Goal: Task Accomplishment & Management: Use online tool/utility

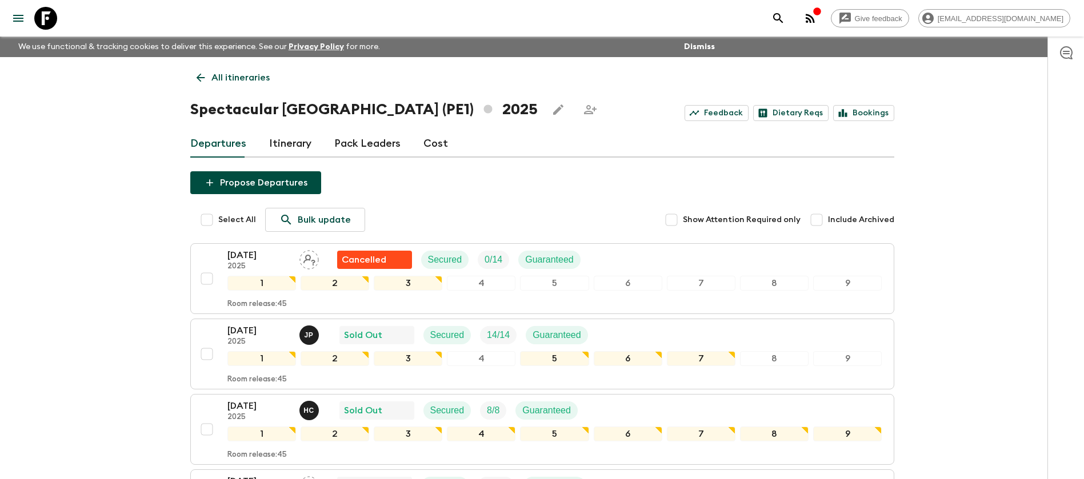
click at [219, 74] on p "All itineraries" at bounding box center [240, 78] width 58 height 14
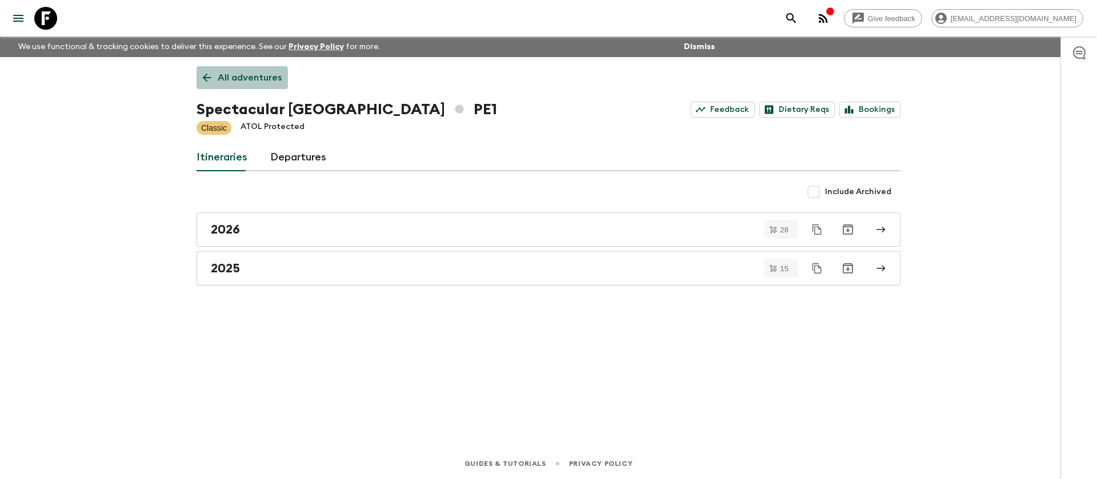
click at [218, 80] on p "All adventures" at bounding box center [250, 78] width 64 height 14
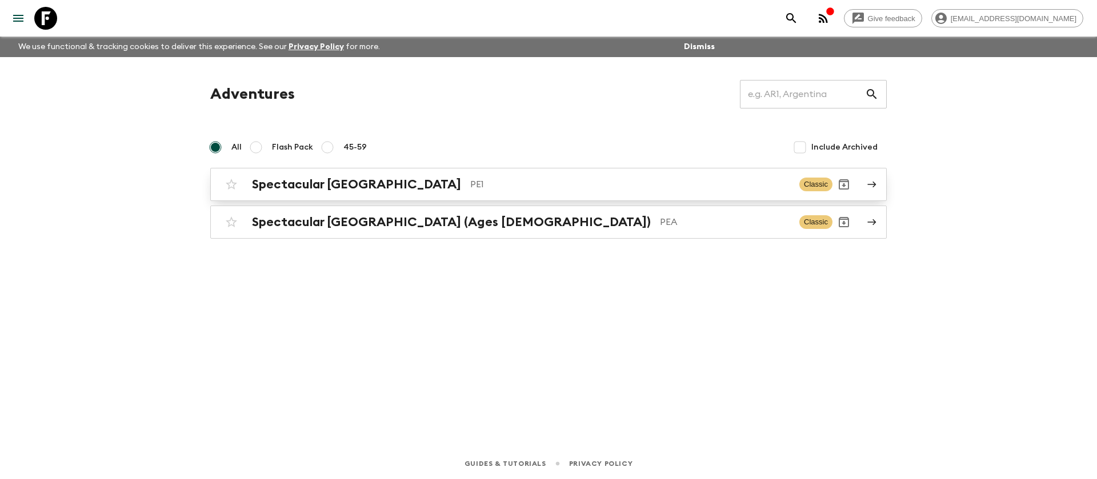
click at [343, 183] on h2 "Spectacular [GEOGRAPHIC_DATA]" at bounding box center [356, 184] width 209 height 15
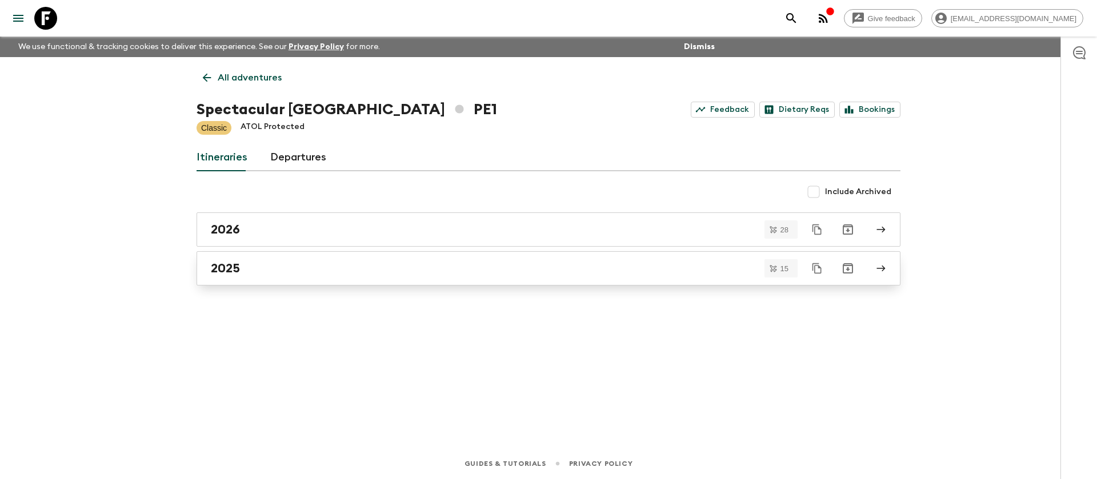
click at [274, 275] on div "2025" at bounding box center [538, 268] width 654 height 15
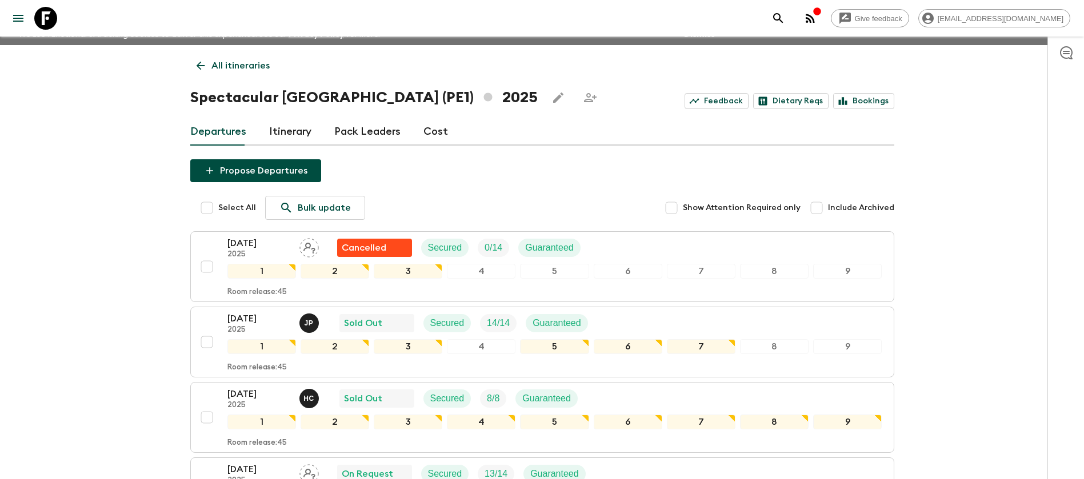
scroll to position [171, 0]
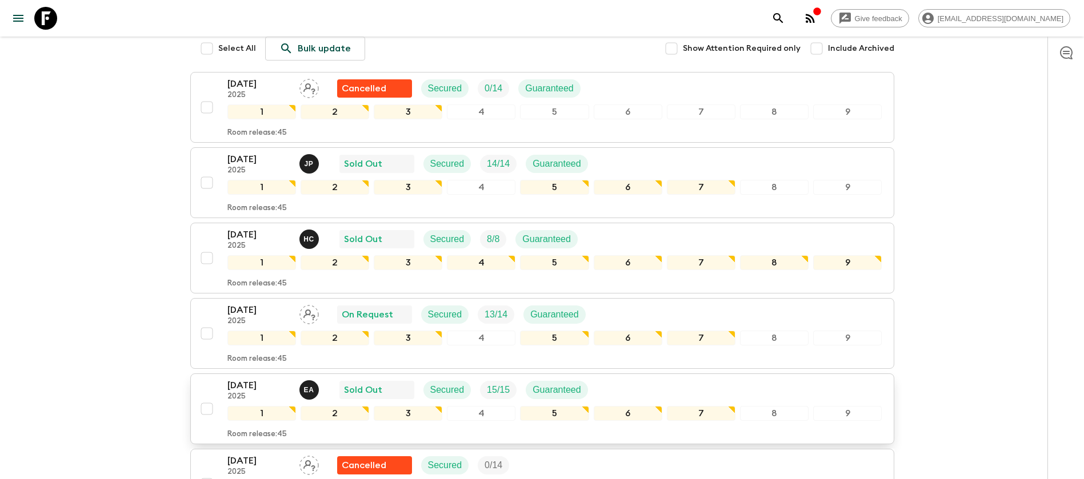
click at [685, 382] on div "[DATE] 2025 E A Sold Out Secured 15 / 15 Guaranteed" at bounding box center [554, 390] width 655 height 23
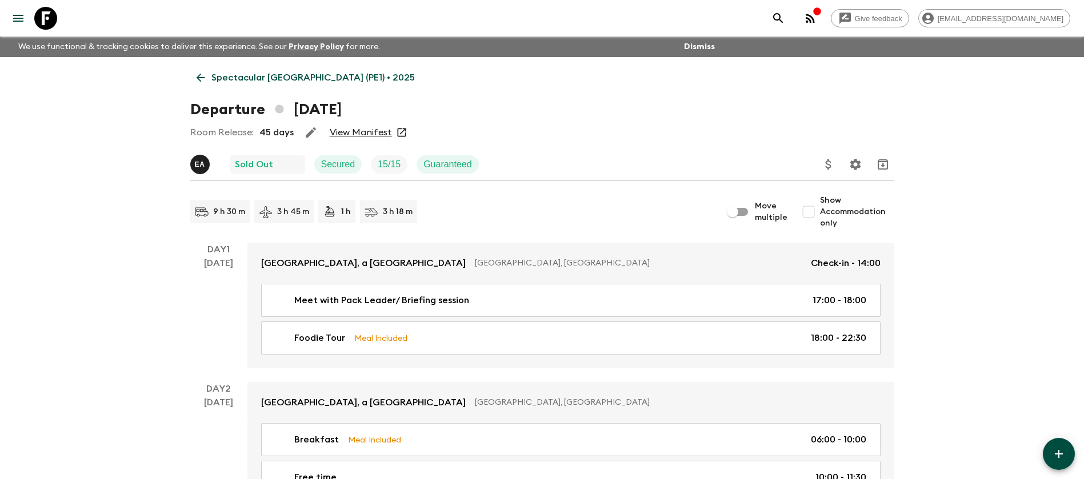
click at [750, 210] on input "Move multiple" at bounding box center [732, 212] width 65 height 22
checkbox input "true"
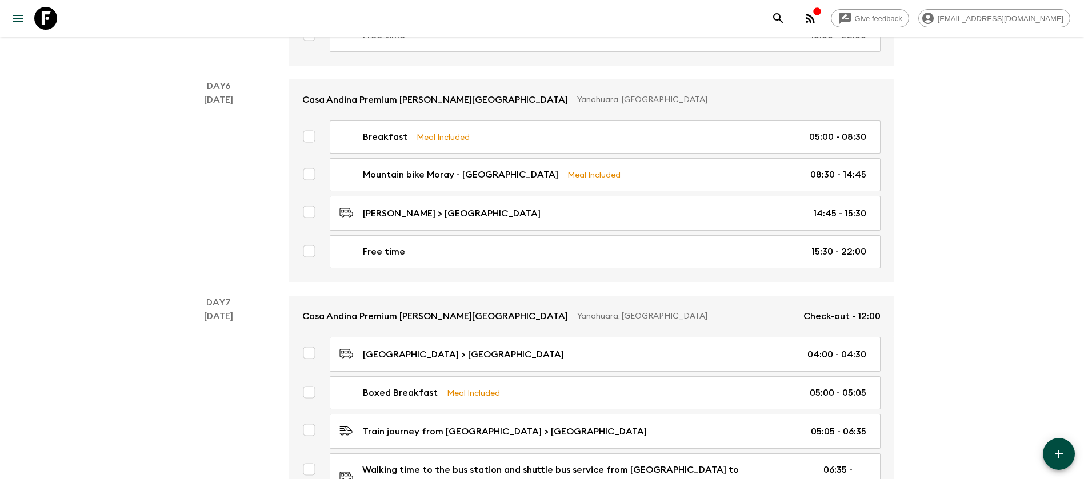
scroll to position [1543, 0]
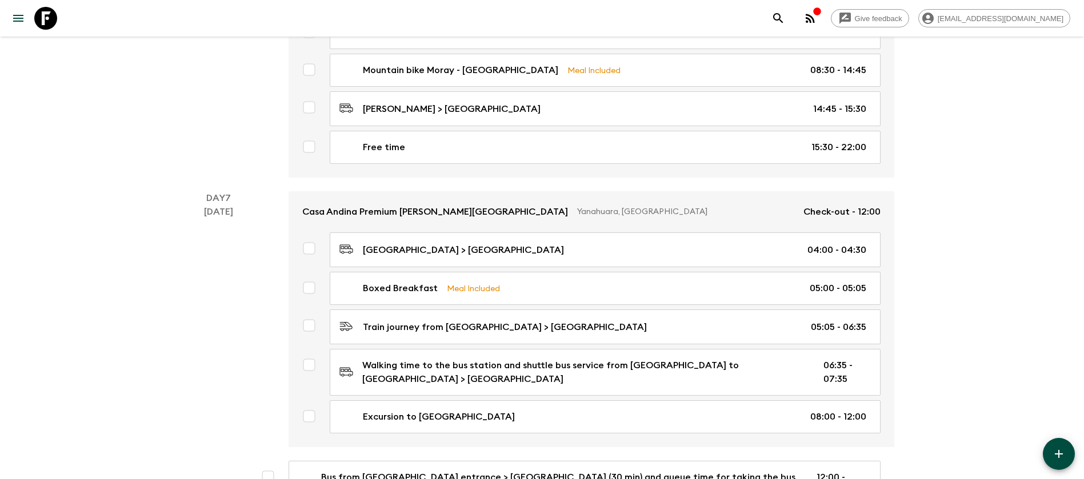
drag, startPoint x: 494, startPoint y: 233, endPoint x: 492, endPoint y: 157, distance: 75.5
click at [309, 237] on input "checkbox" at bounding box center [309, 248] width 23 height 23
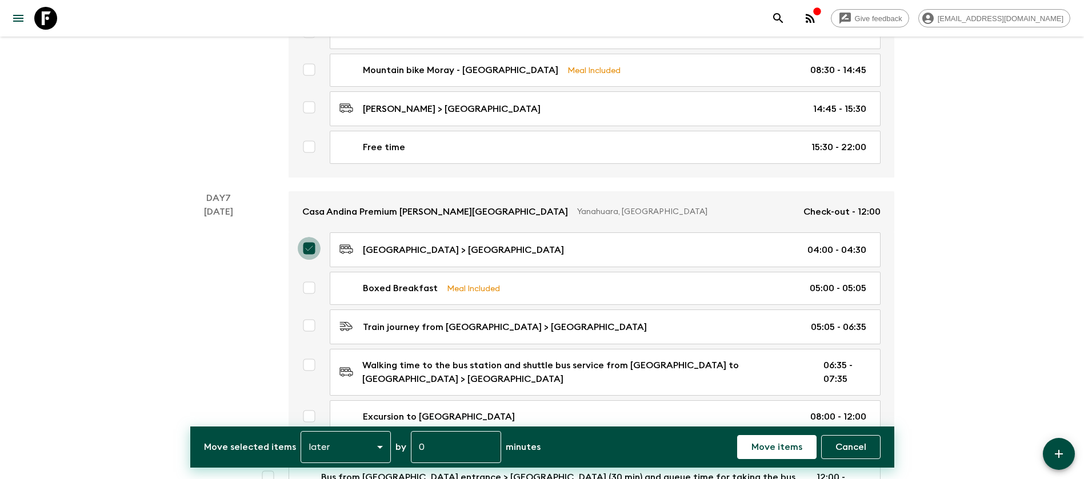
click at [309, 237] on input "checkbox" at bounding box center [309, 248] width 23 height 23
checkbox input "false"
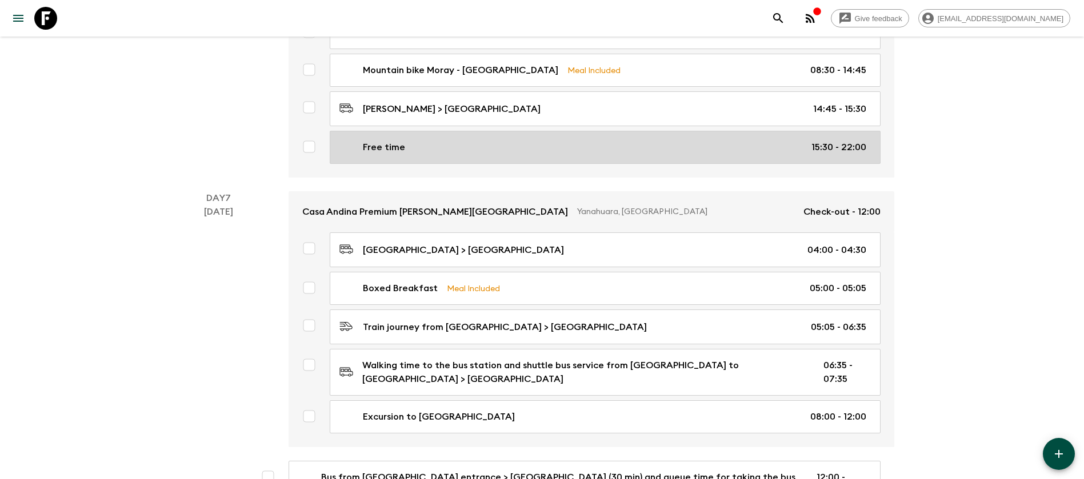
drag, startPoint x: 378, startPoint y: 226, endPoint x: 382, endPoint y: 109, distance: 117.2
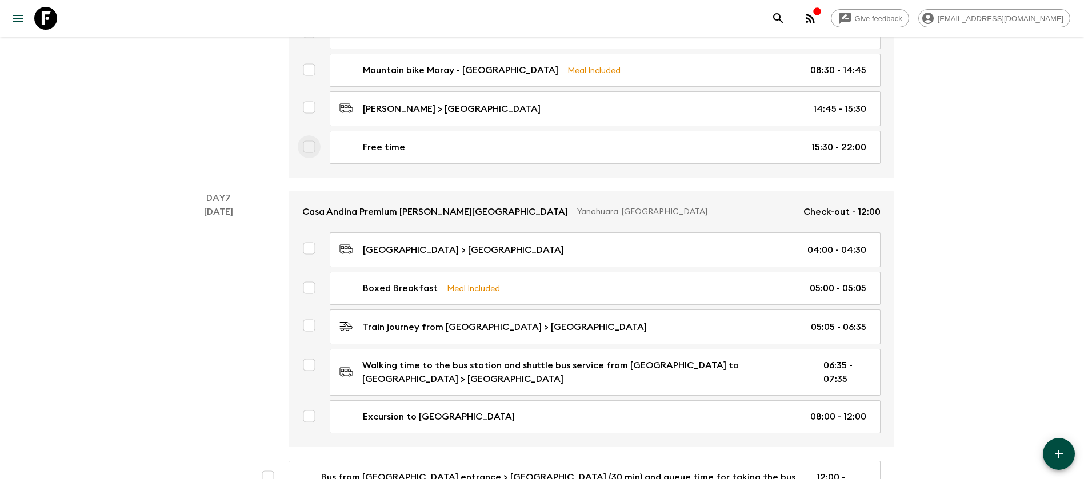
click at [316, 135] on input "checkbox" at bounding box center [309, 146] width 23 height 23
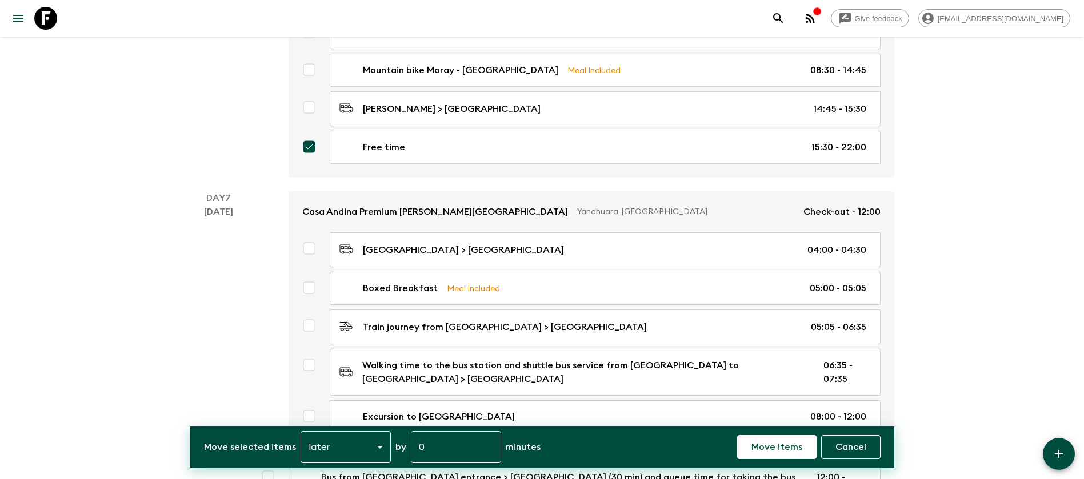
drag, startPoint x: 791, startPoint y: 453, endPoint x: 995, endPoint y: 273, distance: 271.7
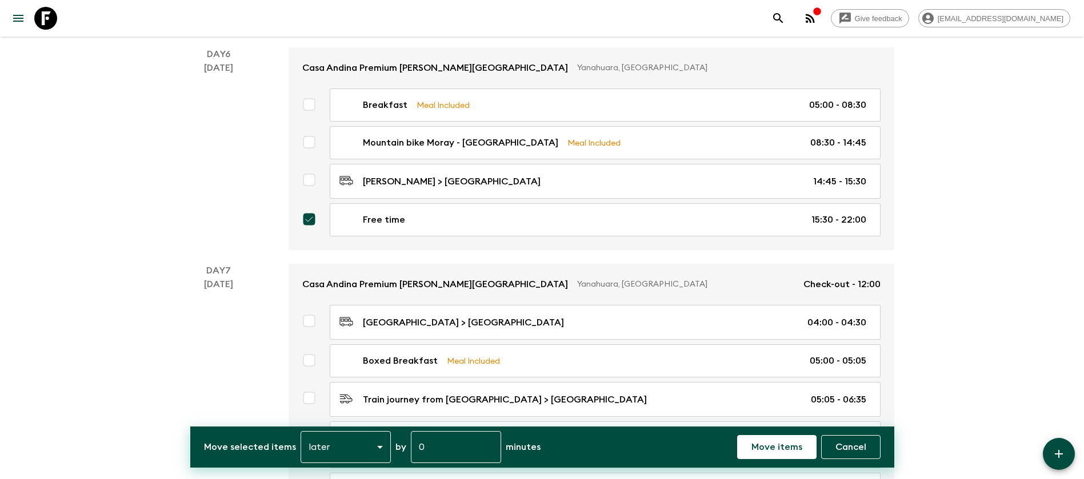
scroll to position [1474, 0]
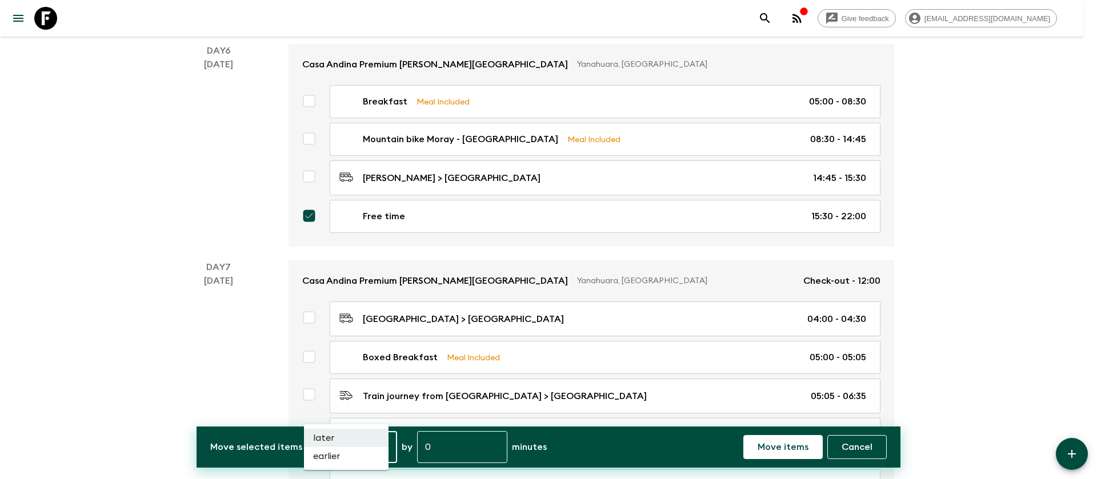
click at [130, 339] on div at bounding box center [548, 239] width 1097 height 479
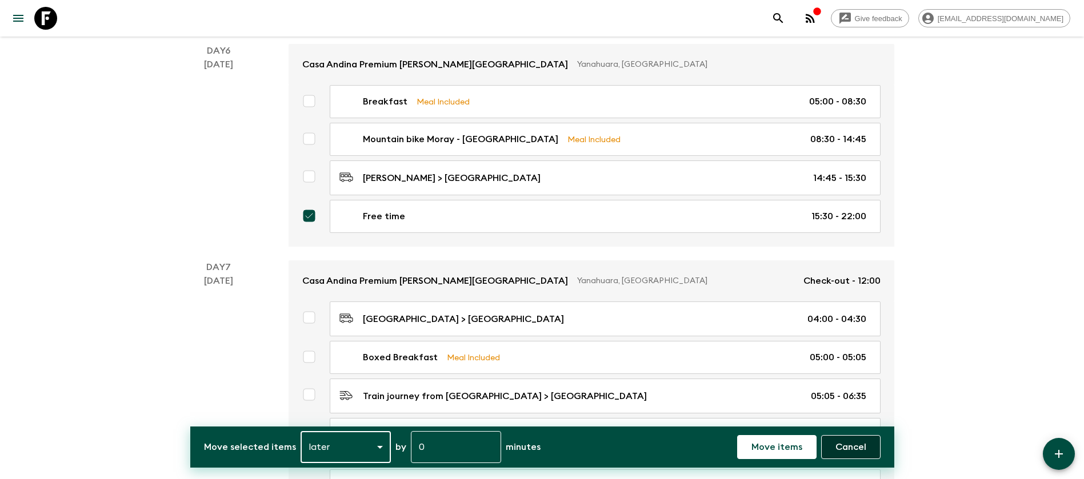
click at [855, 444] on p "Cancel" at bounding box center [850, 448] width 31 height 14
checkbox input "false"
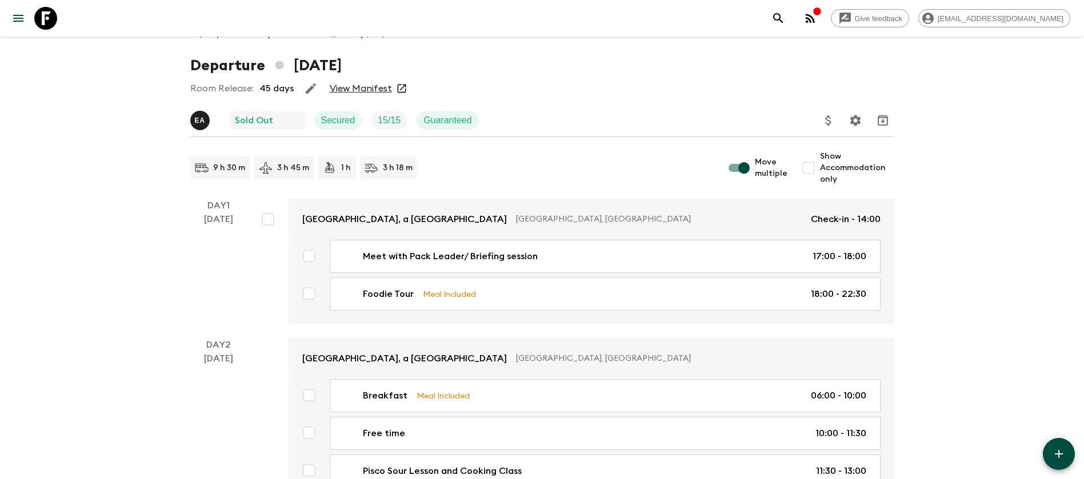
scroll to position [0, 0]
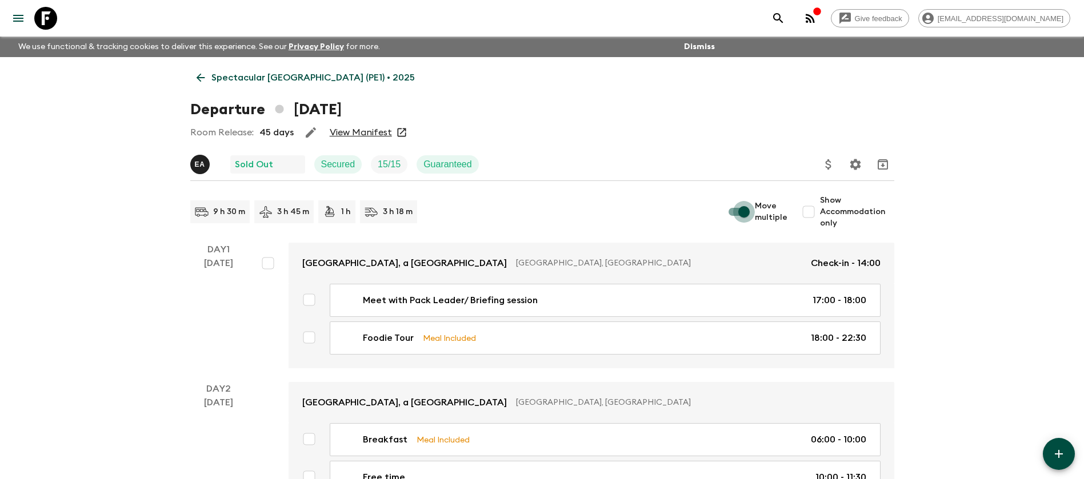
click at [740, 211] on input "Move multiple" at bounding box center [743, 212] width 65 height 22
checkbox input "false"
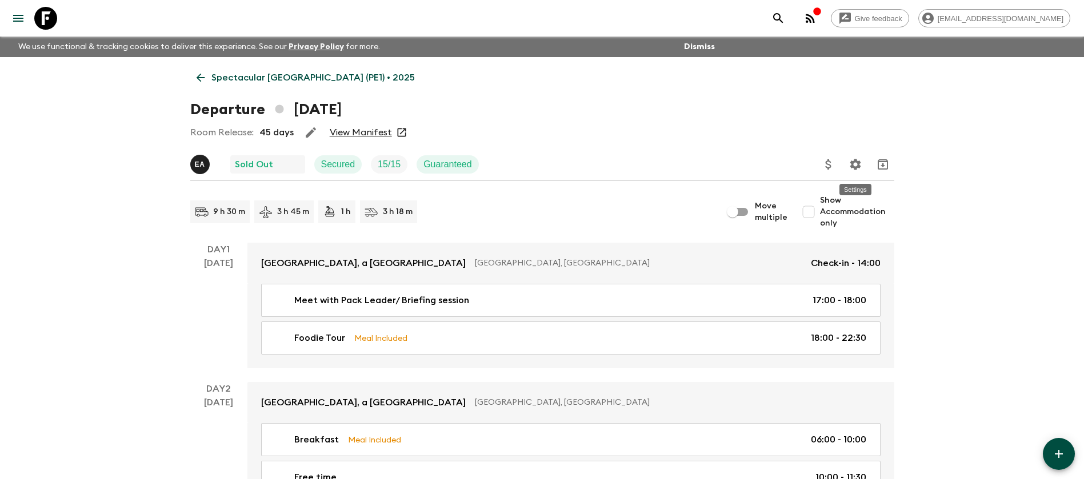
click at [857, 170] on icon "Settings" at bounding box center [856, 165] width 14 height 14
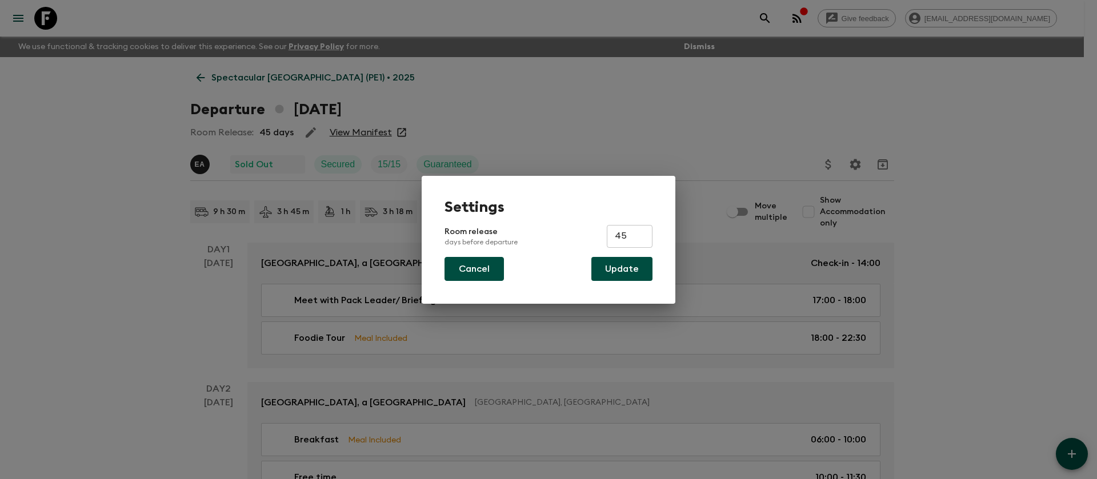
click at [450, 267] on button "Cancel" at bounding box center [474, 269] width 59 height 24
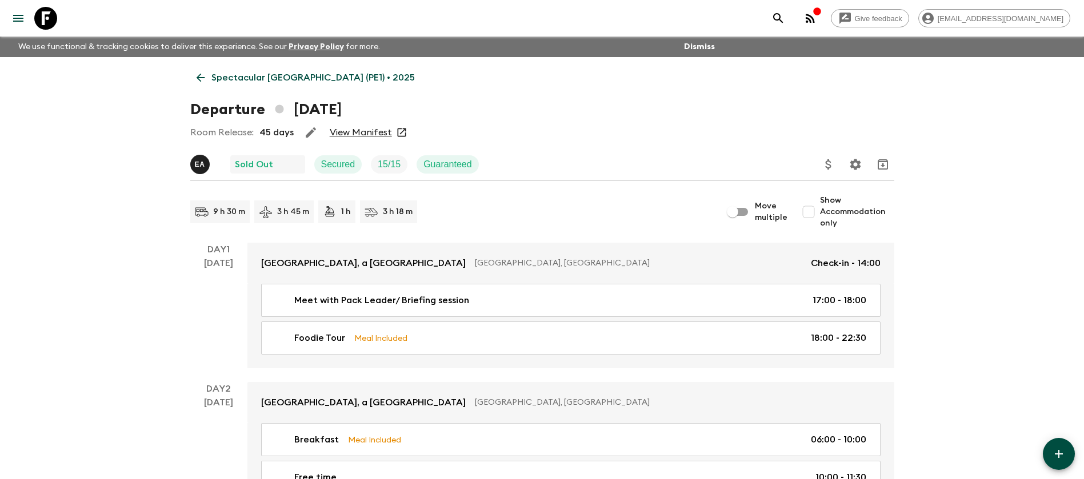
click at [238, 78] on p "Spectacular [GEOGRAPHIC_DATA] (PE1) • 2025" at bounding box center [312, 78] width 203 height 14
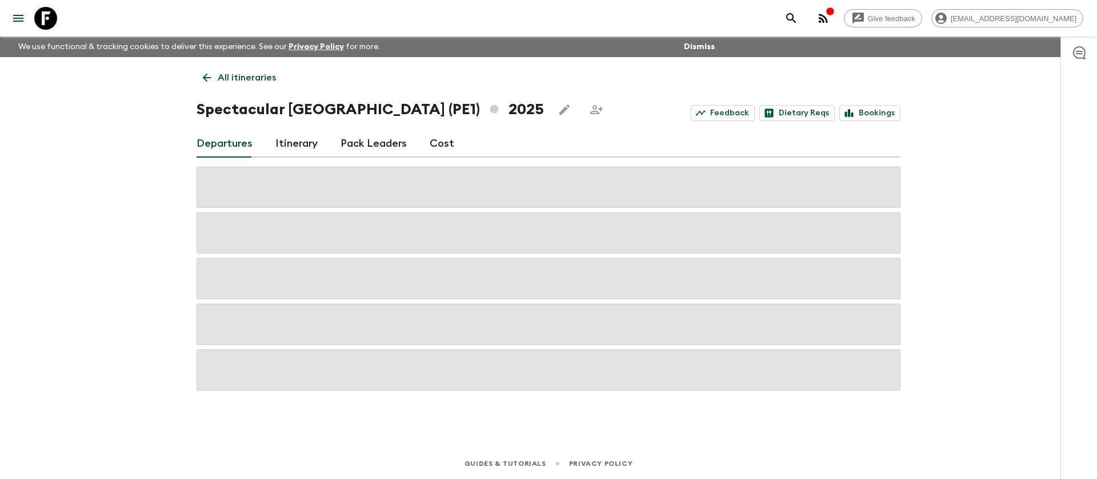
click at [239, 72] on p "All itineraries" at bounding box center [247, 78] width 58 height 14
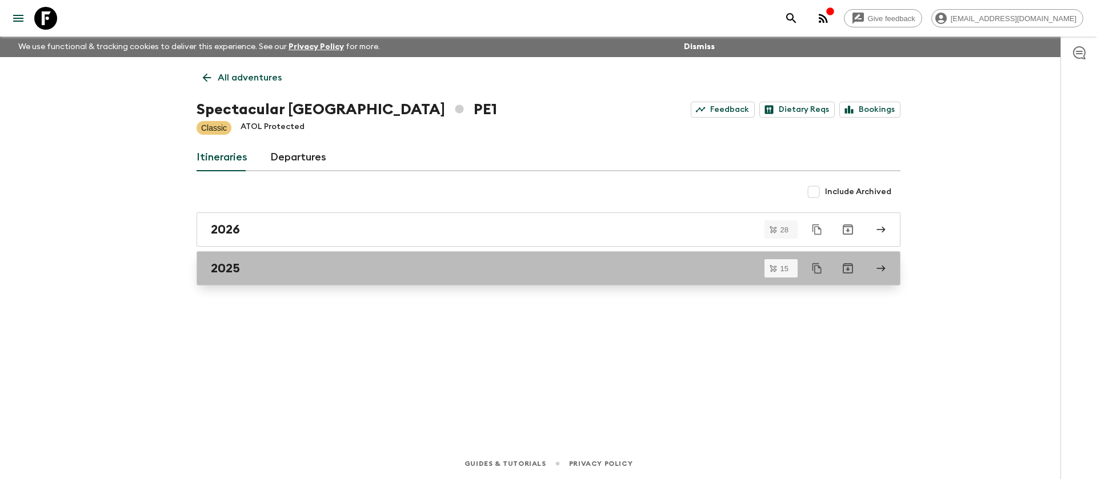
click at [226, 262] on h2 "2025" at bounding box center [225, 268] width 29 height 15
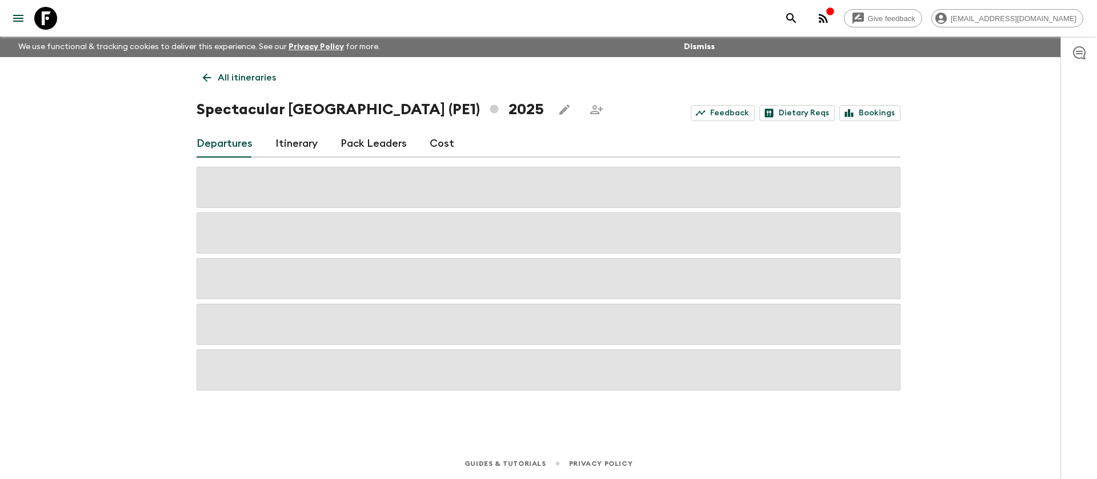
click at [293, 147] on link "Itinerary" at bounding box center [296, 143] width 42 height 27
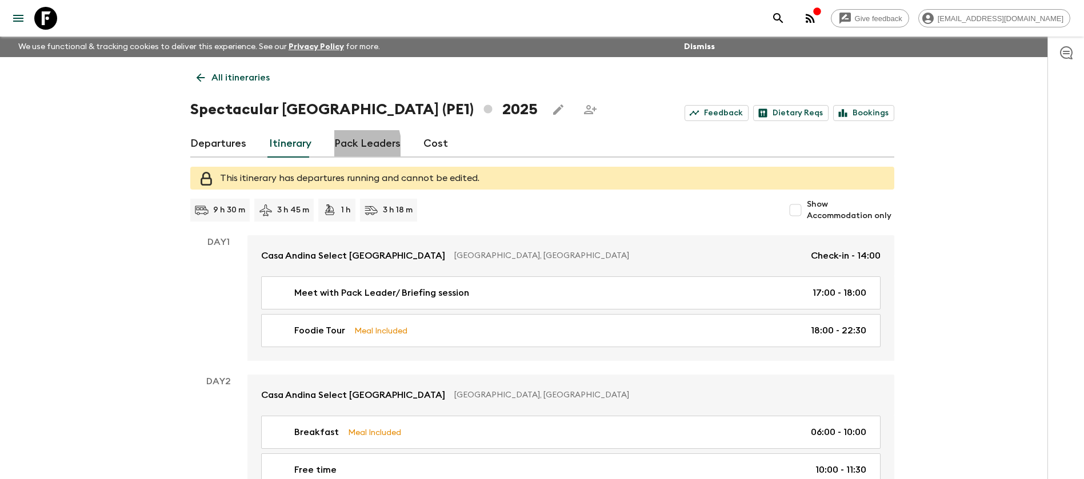
click at [335, 149] on link "Pack Leaders" at bounding box center [367, 143] width 66 height 27
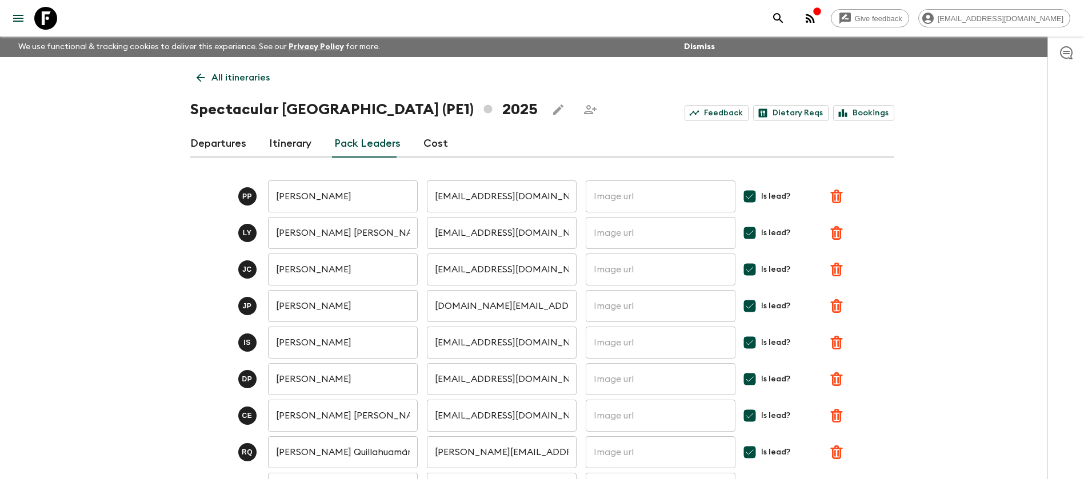
click at [439, 143] on link "Cost" at bounding box center [435, 143] width 25 height 27
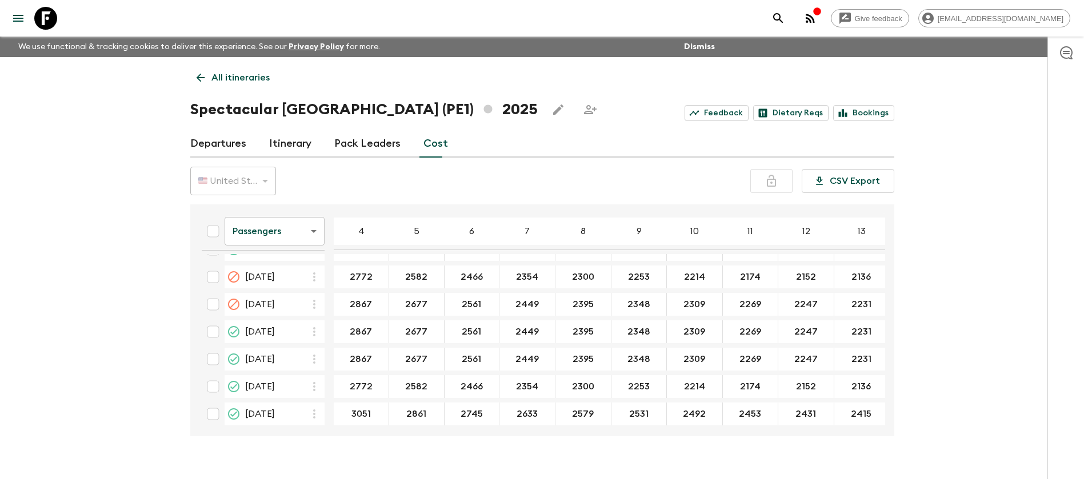
scroll to position [549, 0]
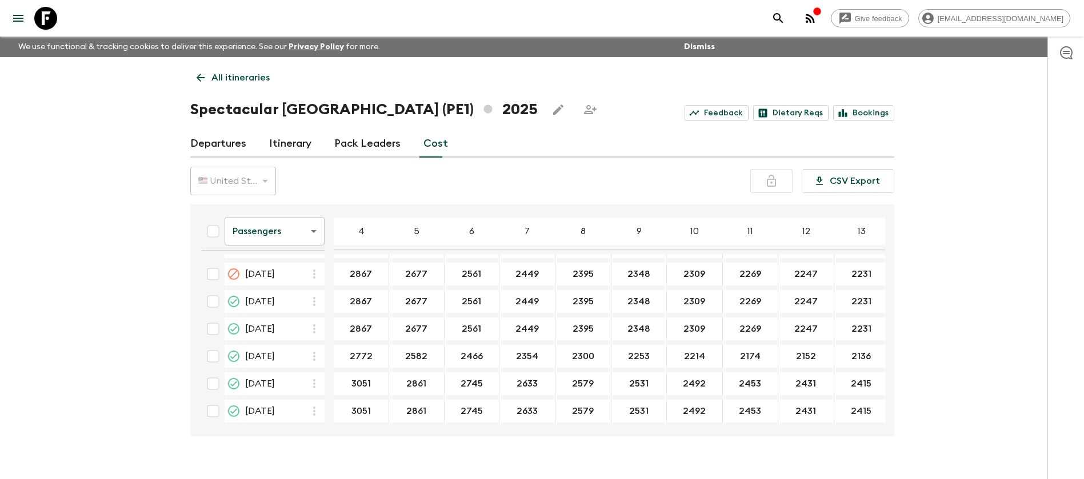
click at [366, 147] on link "Pack Leaders" at bounding box center [367, 143] width 66 height 27
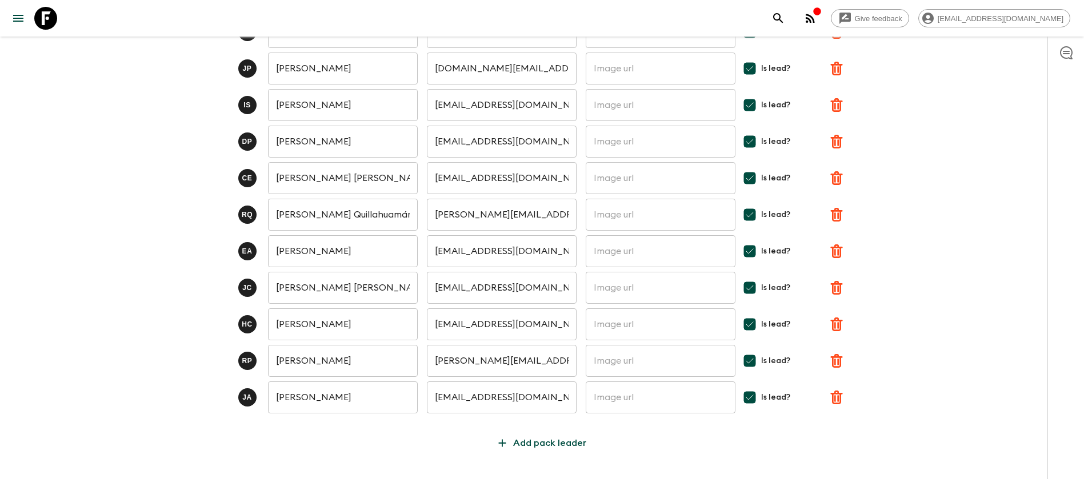
scroll to position [276, 0]
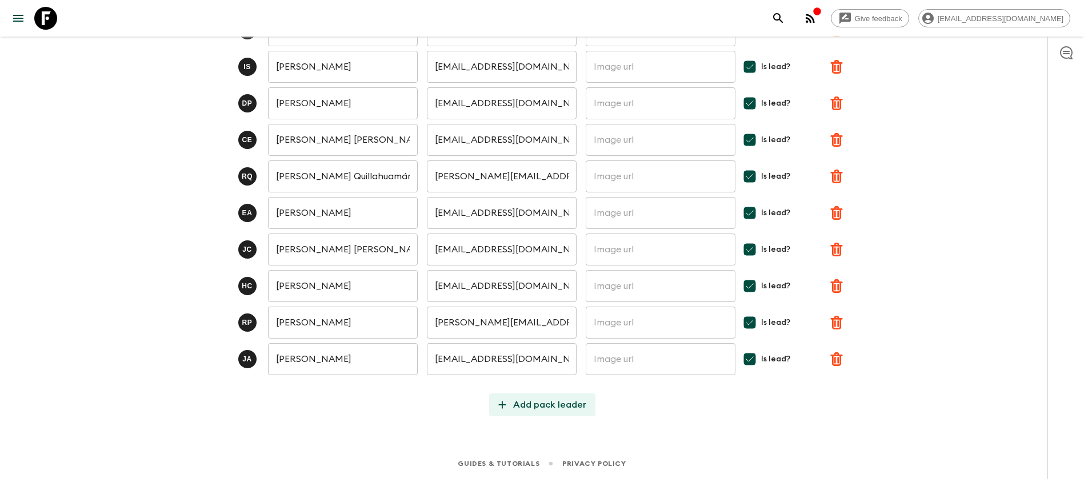
click at [530, 404] on p "Add pack leader" at bounding box center [549, 405] width 73 height 14
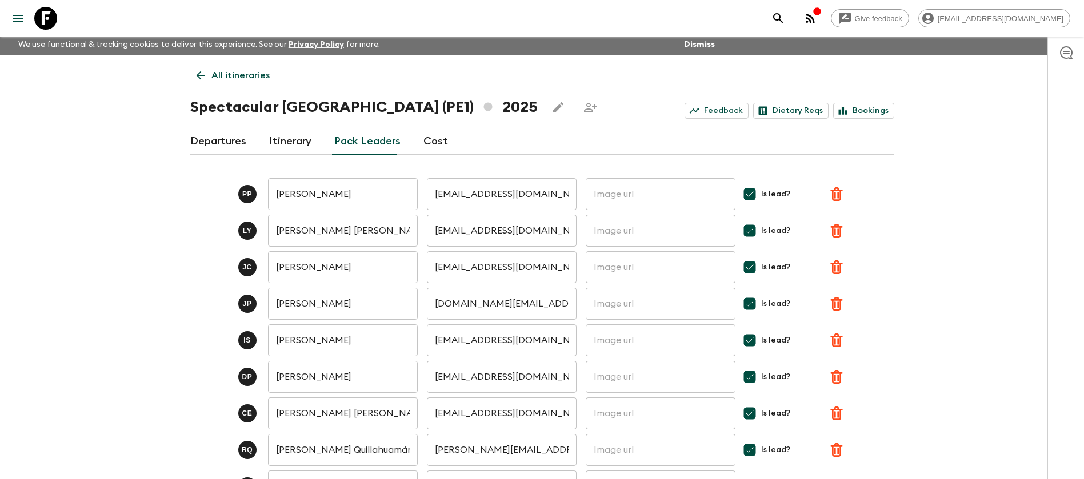
scroll to position [0, 0]
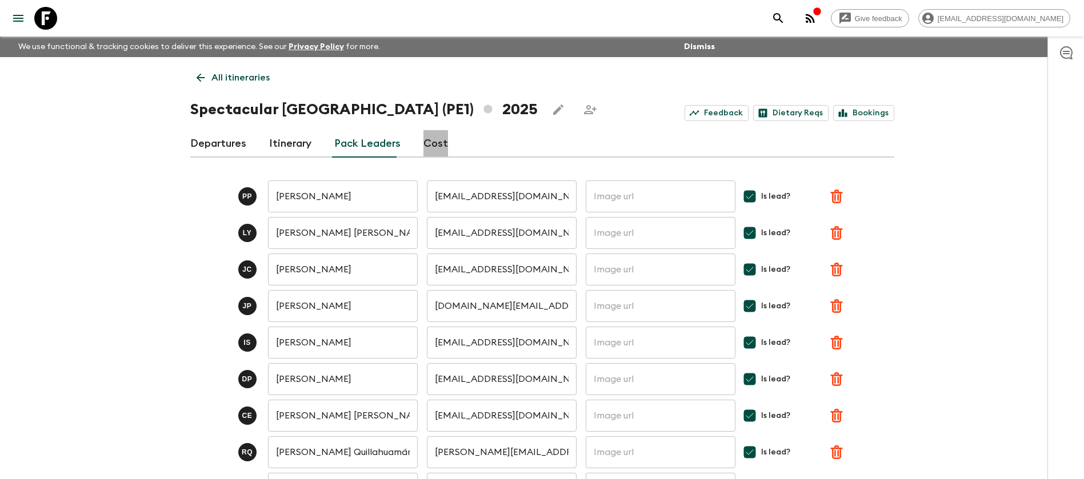
click at [441, 141] on link "Cost" at bounding box center [435, 143] width 25 height 27
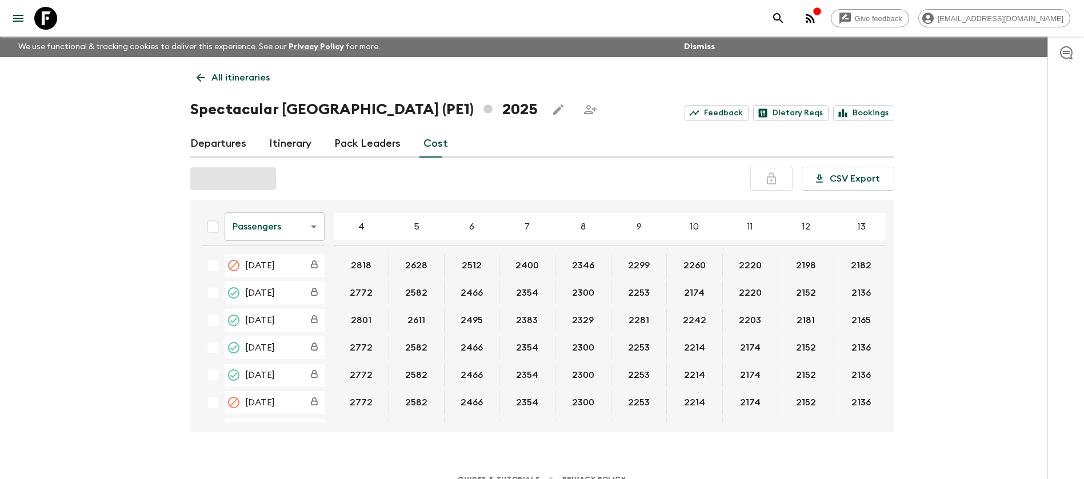
click at [238, 71] on p "All itineraries" at bounding box center [240, 78] width 58 height 14
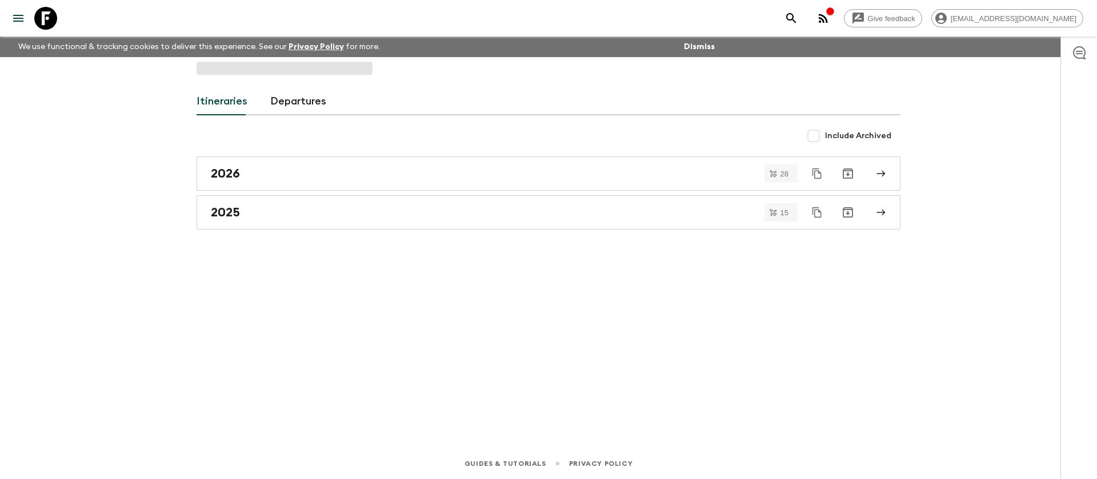
click at [293, 100] on link "Departures" at bounding box center [298, 101] width 56 height 27
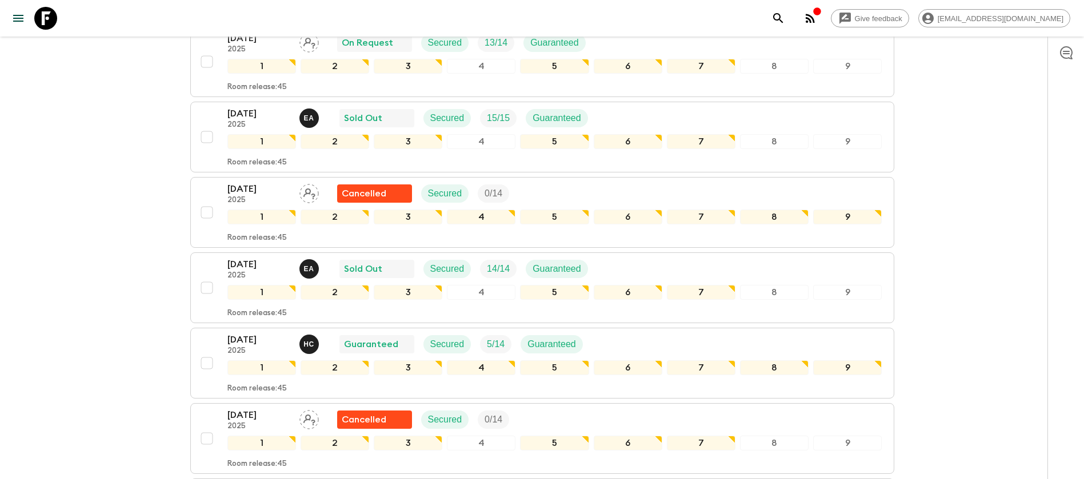
scroll to position [686, 0]
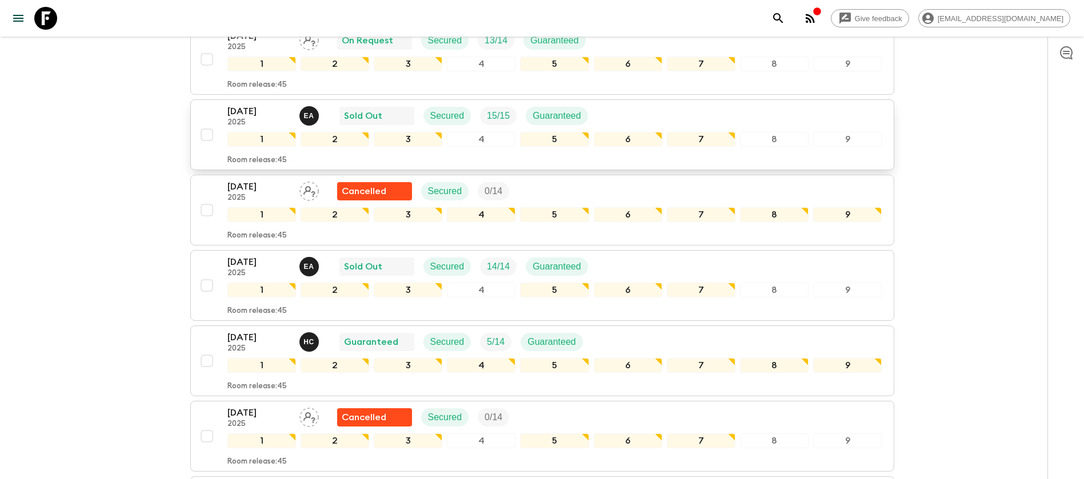
click at [679, 113] on div "[DATE] 2025 E A Sold Out Secured 15 / 15 Guaranteed" at bounding box center [554, 116] width 655 height 23
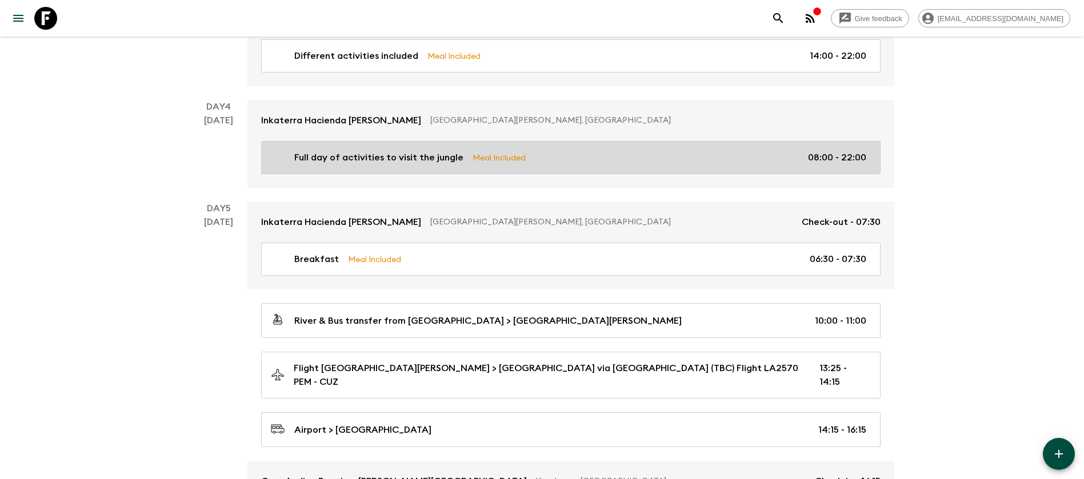
scroll to position [1029, 0]
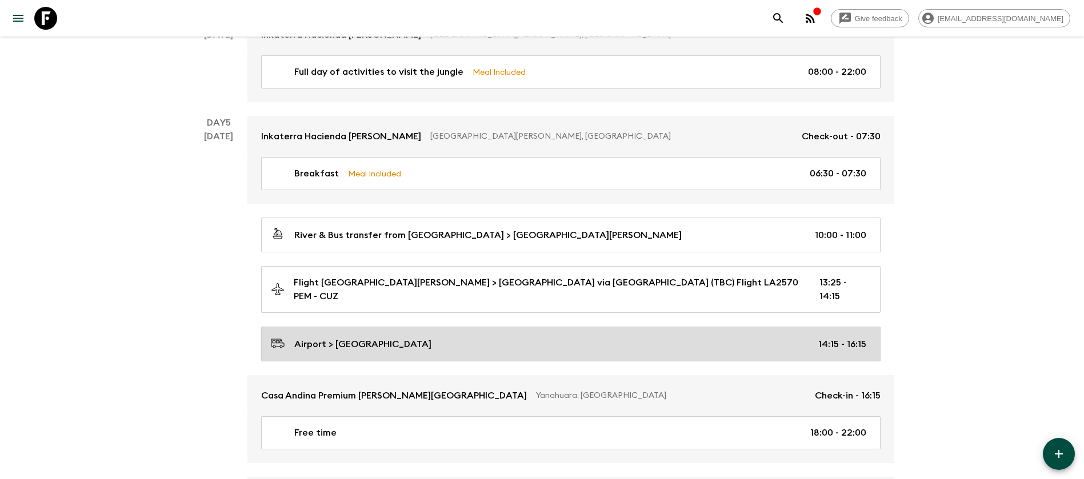
click at [403, 338] on p "Airport > [GEOGRAPHIC_DATA]" at bounding box center [362, 345] width 137 height 14
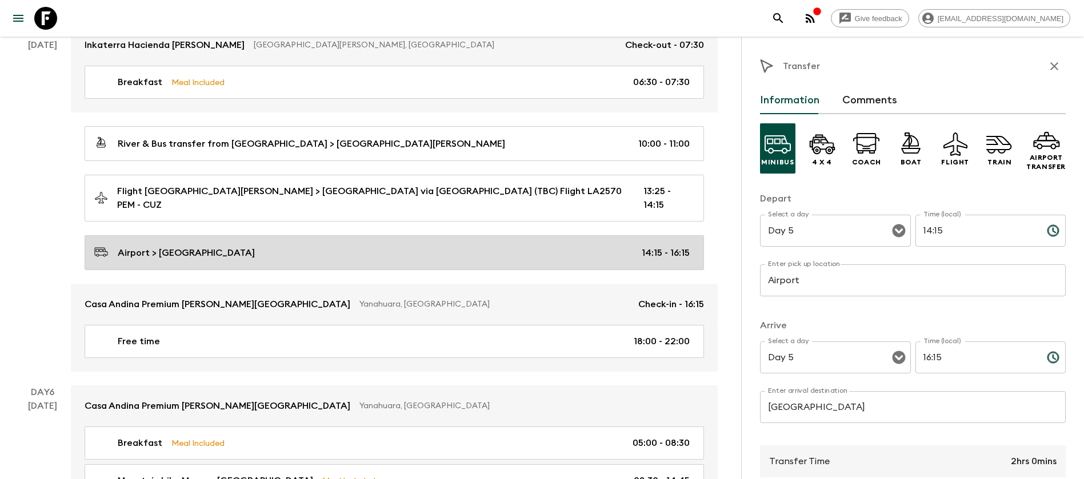
scroll to position [1200, 0]
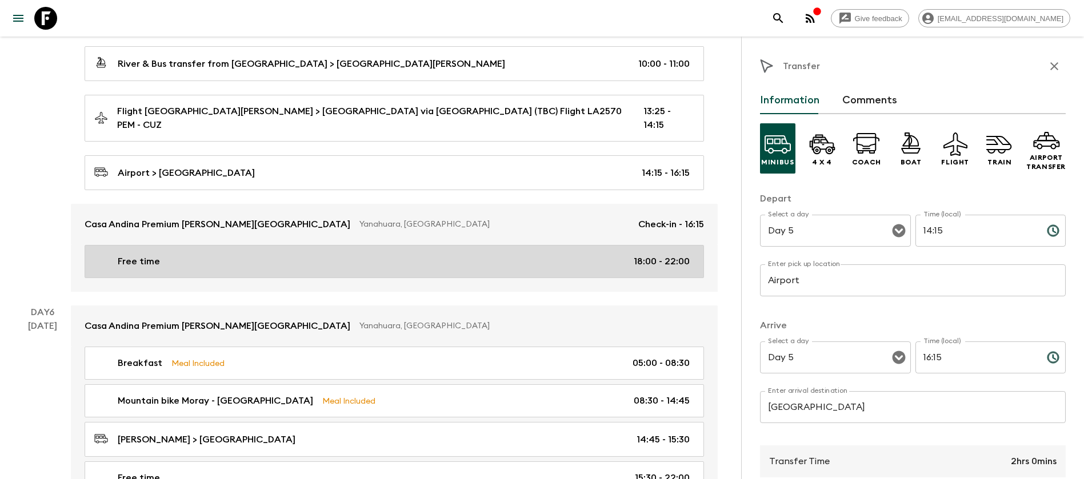
click at [349, 255] on div "Free time 18:00 - 22:00" at bounding box center [391, 262] width 595 height 14
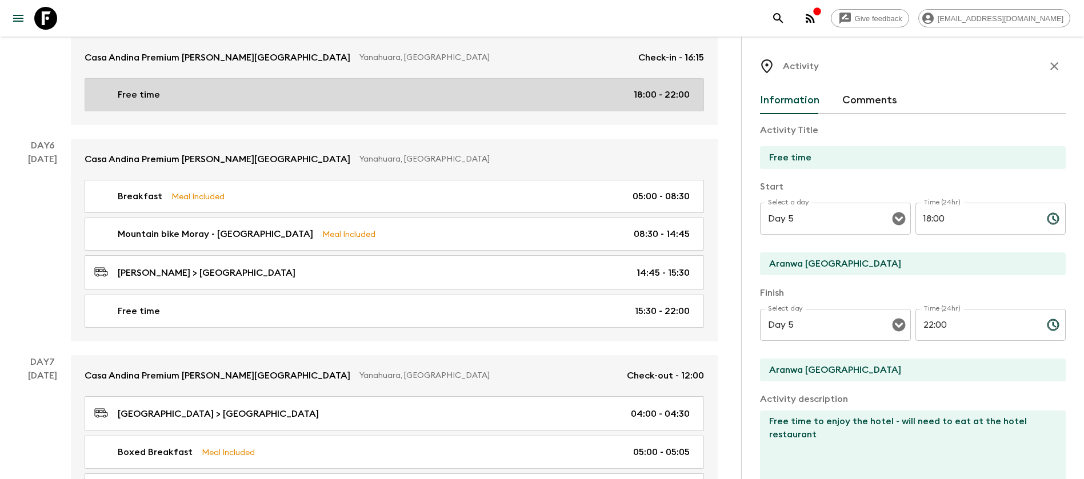
scroll to position [1372, 0]
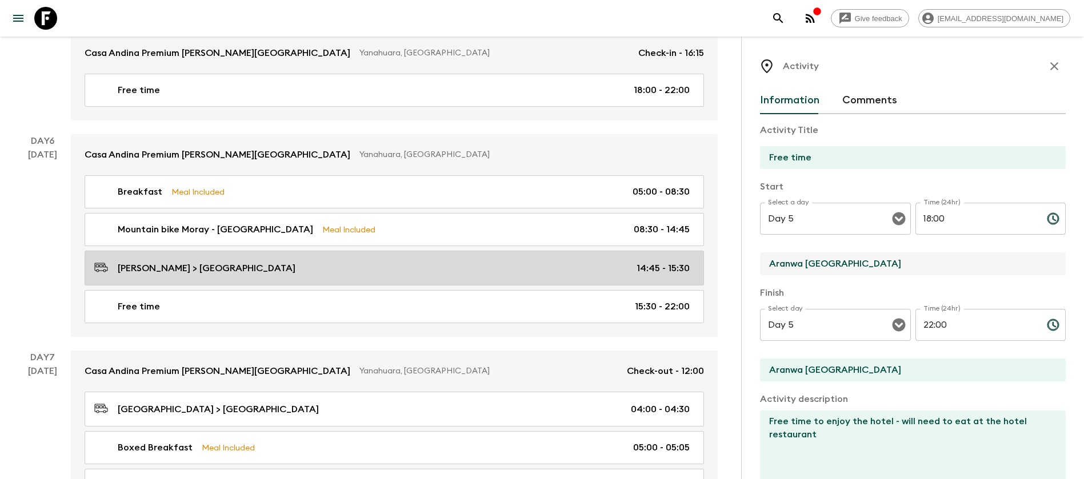
drag, startPoint x: 867, startPoint y: 265, endPoint x: 675, endPoint y: 267, distance: 192.6
type input "Casa Andina Premium [GEOGRAPHIC_DATA]"
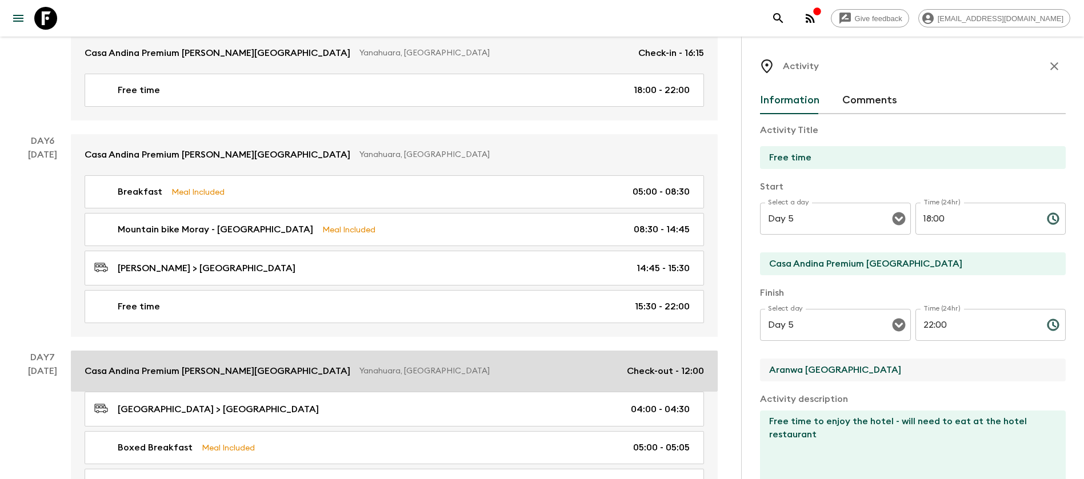
drag, startPoint x: 888, startPoint y: 365, endPoint x: 652, endPoint y: 369, distance: 236.1
type input "Casa Andina Premium [GEOGRAPHIC_DATA]"
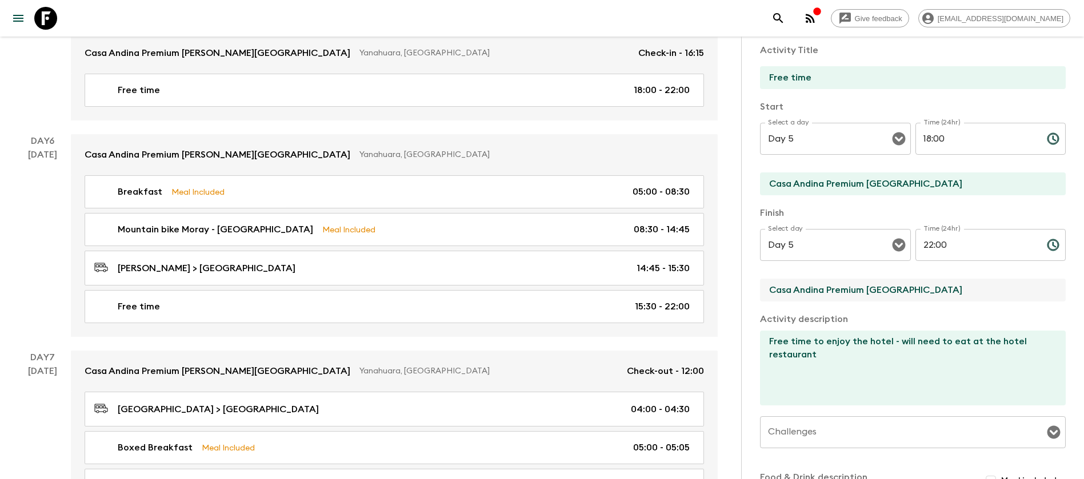
scroll to position [234, 0]
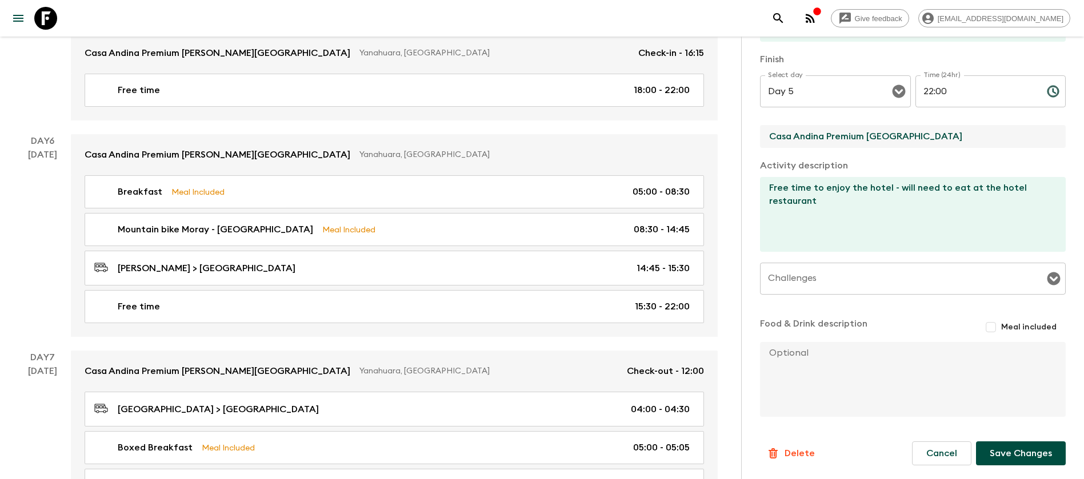
click at [1015, 466] on div "Information Comments Activity Title Free time Start Select a day Day 5 Select a…" at bounding box center [913, 175] width 306 height 645
click at [1041, 455] on button "Save Changes" at bounding box center [1021, 454] width 90 height 24
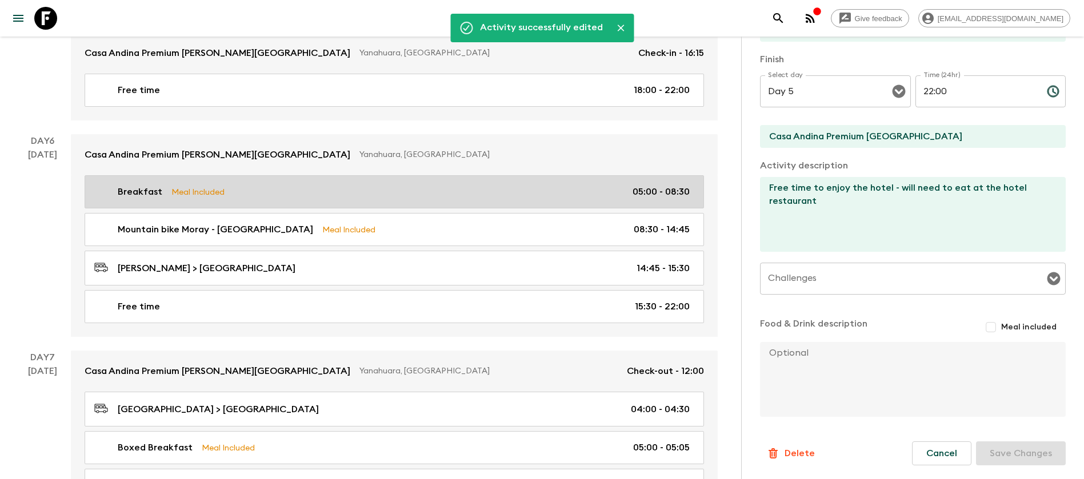
click at [201, 186] on p "Meal Included" at bounding box center [197, 192] width 53 height 13
type input "Breakfast"
type input "Aranwa [GEOGRAPHIC_DATA]"
checkbox input "true"
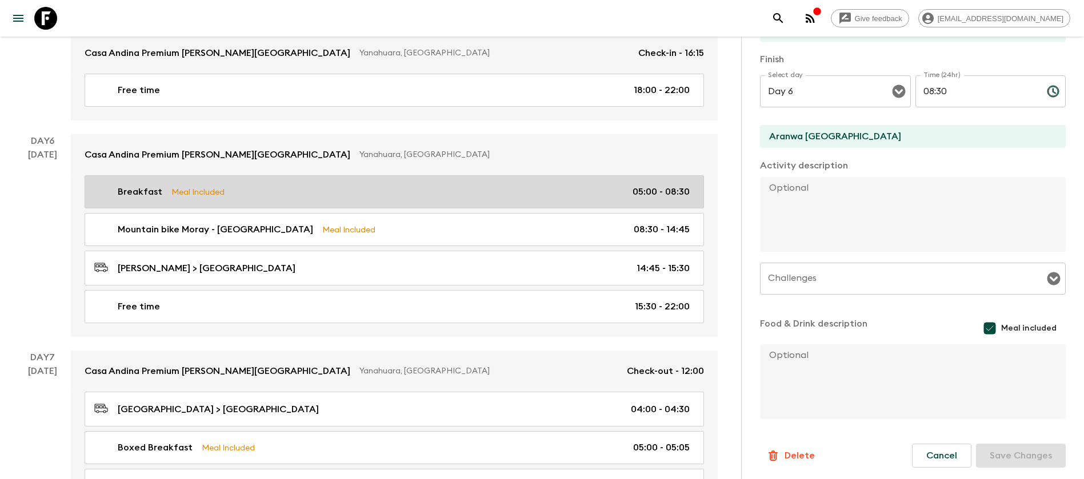
type input "Day 6"
type input "05:00"
type input "Day 6"
type input "08:30"
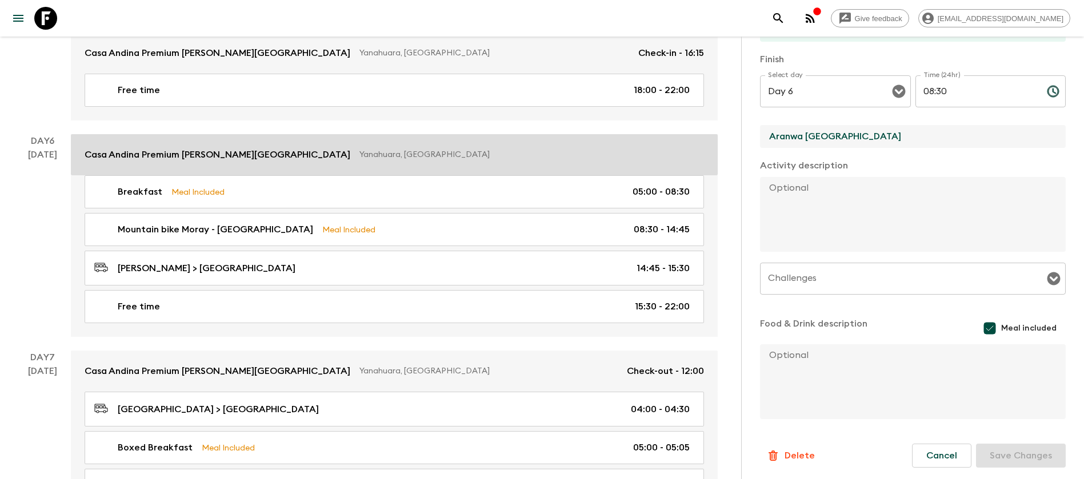
drag, startPoint x: 882, startPoint y: 143, endPoint x: 696, endPoint y: 138, distance: 186.4
type input "Casa Andina Premium [GEOGRAPHIC_DATA]"
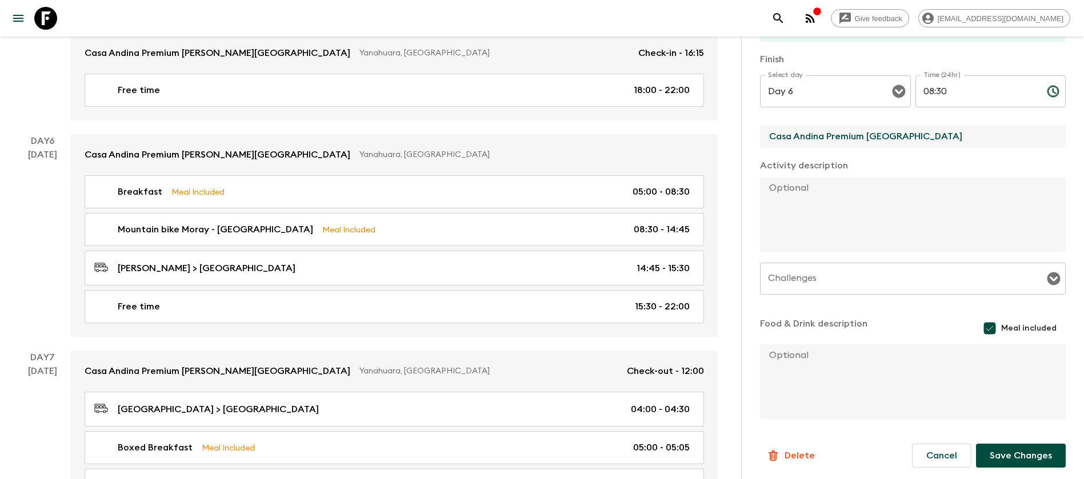
click at [997, 459] on button "Save Changes" at bounding box center [1021, 456] width 90 height 24
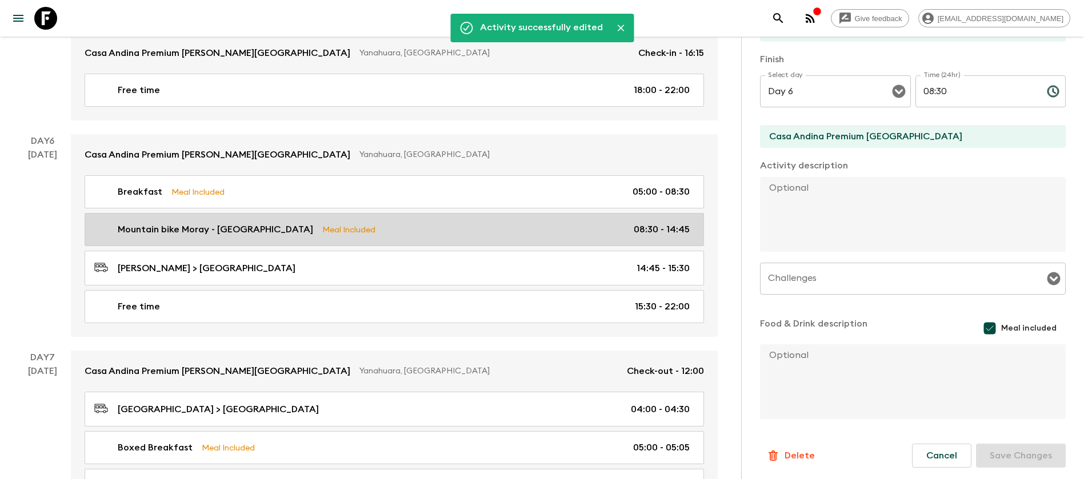
click at [322, 223] on p "Meal Included" at bounding box center [348, 229] width 53 height 13
type input "Mountain bike Moray - [GEOGRAPHIC_DATA]"
type input "Moray - [PERSON_NAME]"
type textarea "Embark on an unforgettable mountain biking adventure in the breathtaking [GEOGR…"
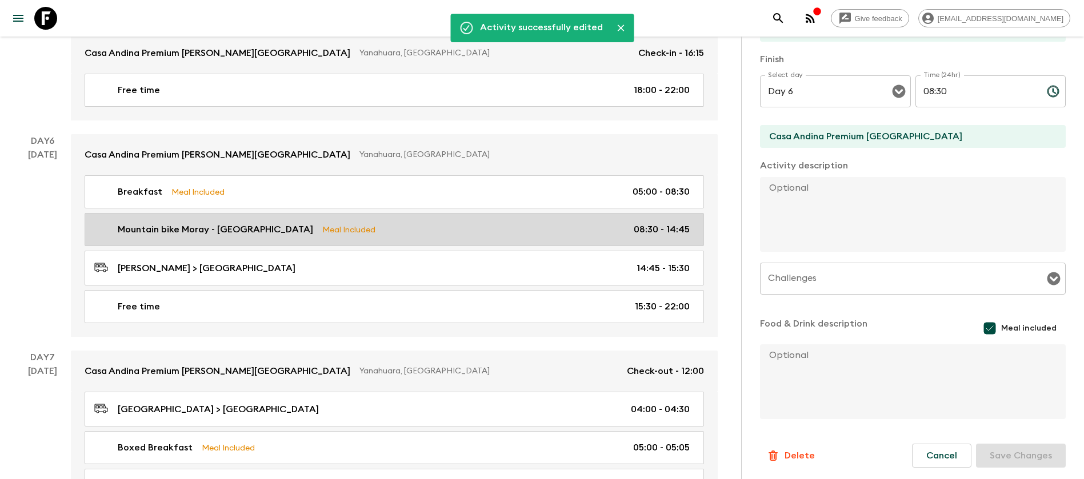
type textarea "Lunch at [GEOGRAPHIC_DATA]."
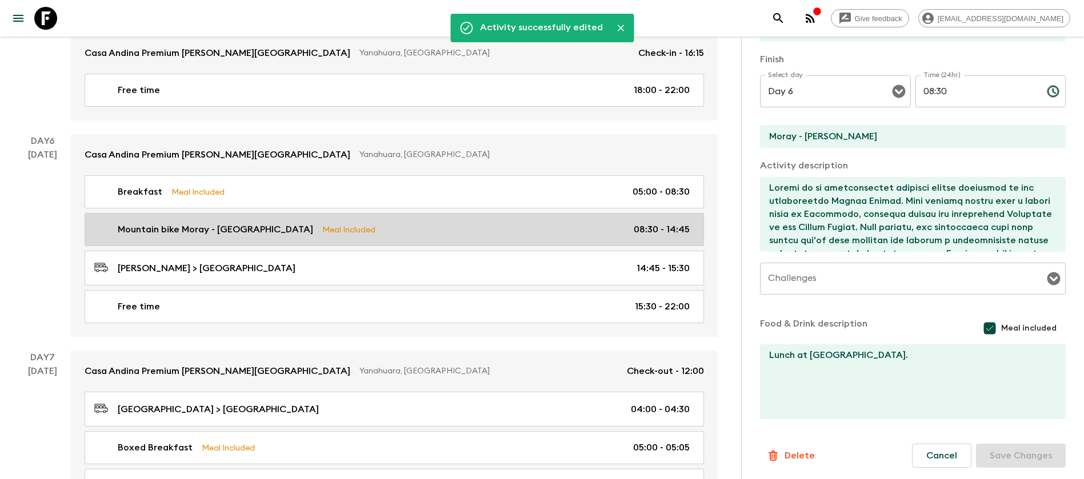
type input "08:30"
type input "14:45"
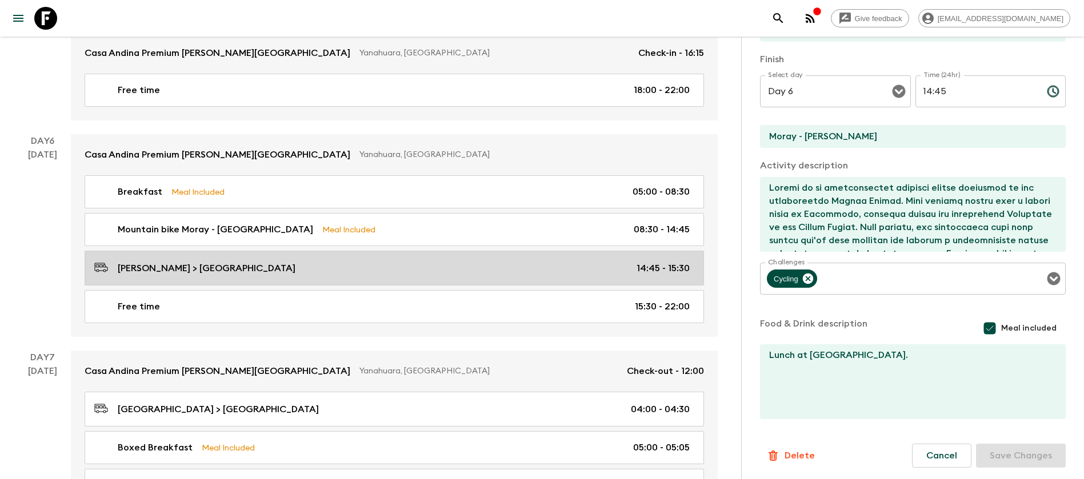
click at [273, 251] on link "[GEOGRAPHIC_DATA] > [GEOGRAPHIC_DATA] 14:45 - 15:30" at bounding box center [394, 268] width 619 height 35
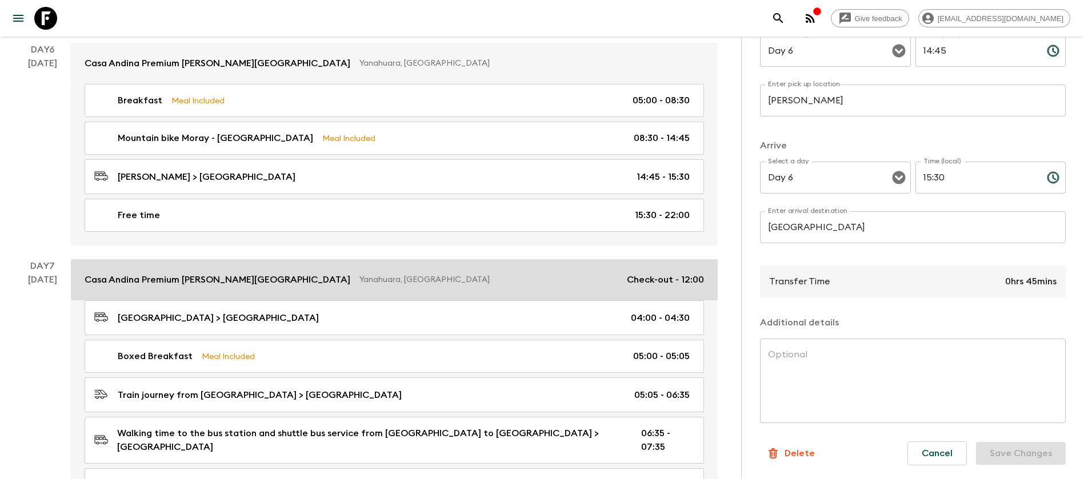
scroll to position [1457, 0]
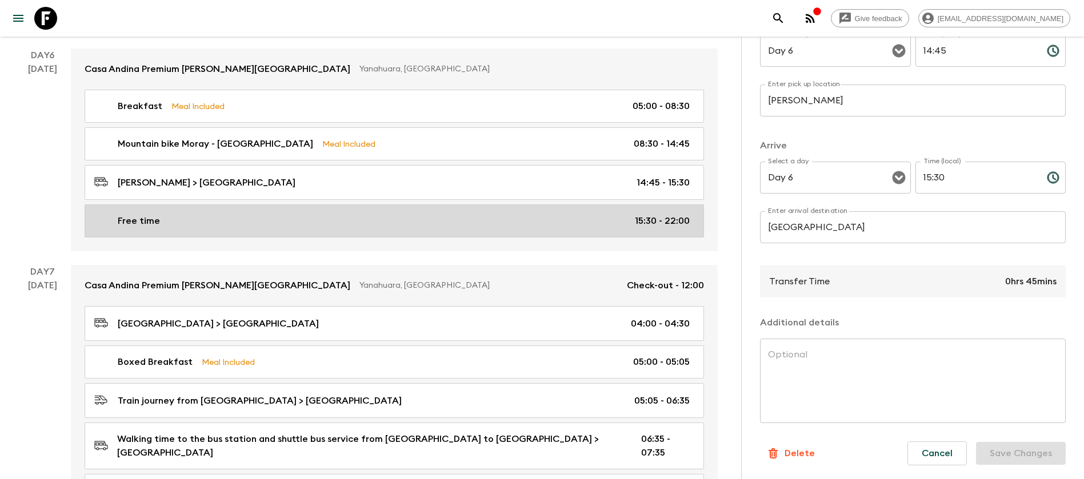
click at [248, 217] on link "Free time 15:30 - 22:00" at bounding box center [394, 221] width 619 height 33
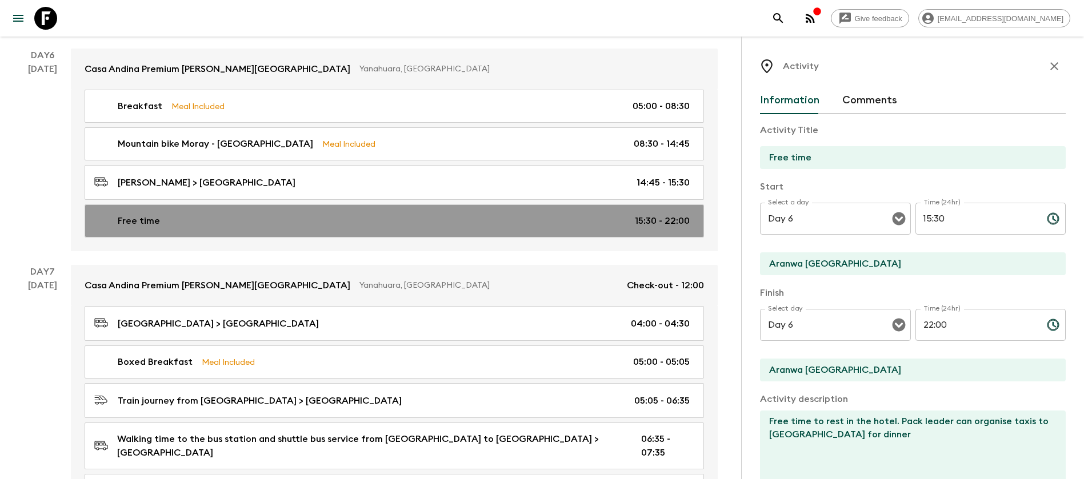
click at [332, 205] on link "Free time 15:30 - 22:00" at bounding box center [394, 221] width 619 height 33
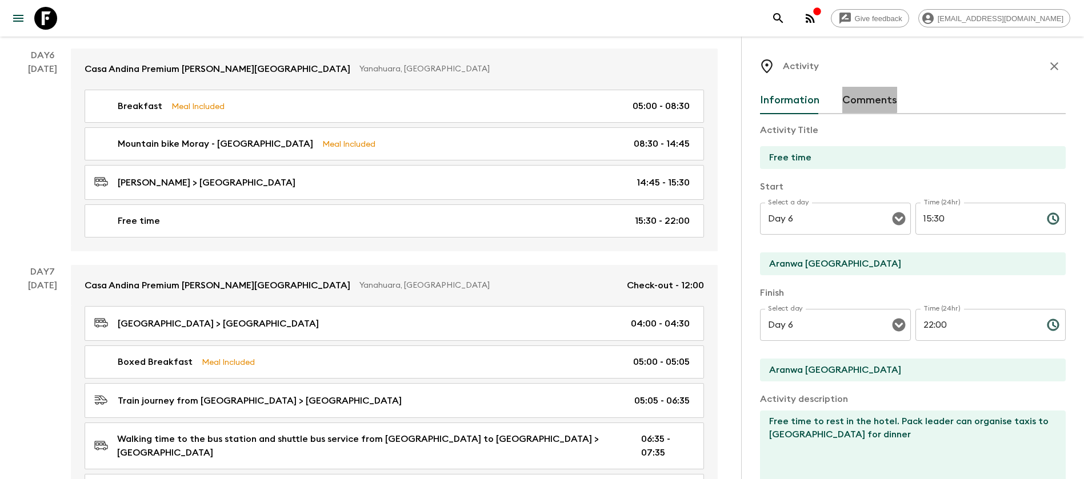
click at [865, 95] on button "Comments" at bounding box center [869, 100] width 55 height 27
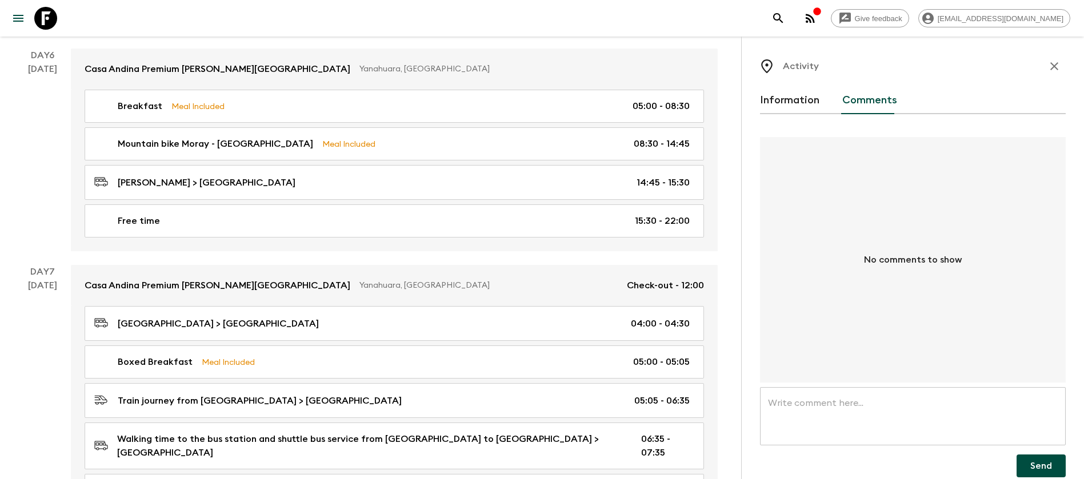
click at [772, 65] on icon at bounding box center [766, 66] width 11 height 14
click at [762, 66] on icon at bounding box center [766, 66] width 11 height 14
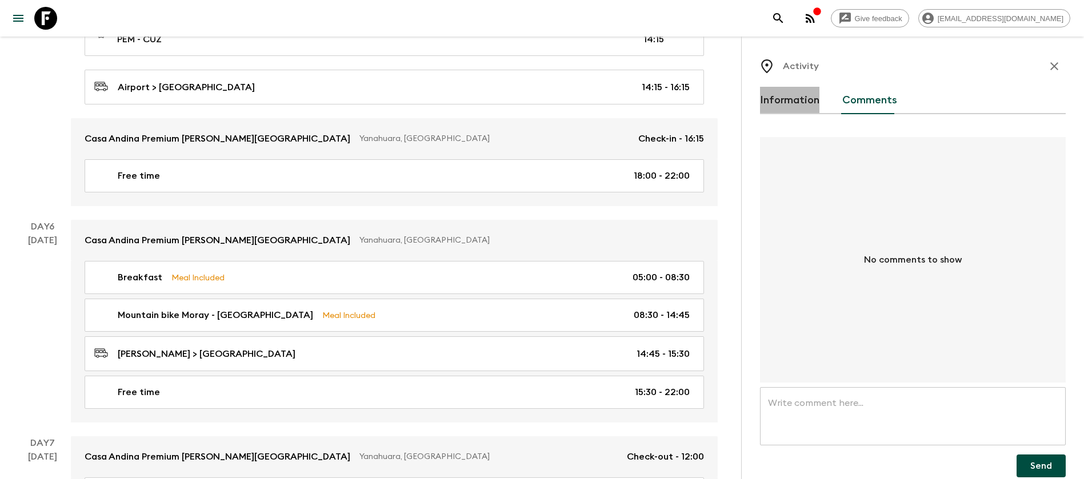
click at [783, 102] on button "Information" at bounding box center [789, 100] width 59 height 27
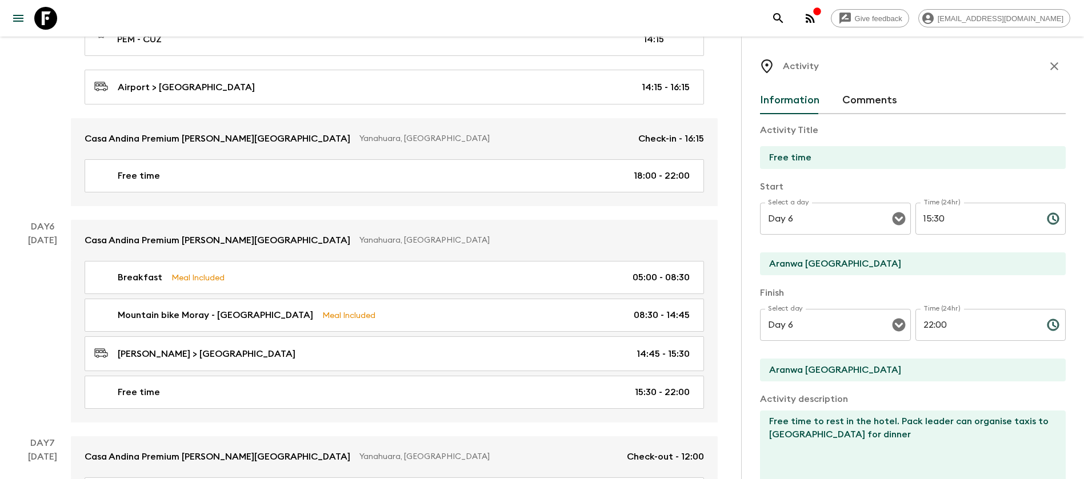
click at [773, 68] on icon at bounding box center [767, 66] width 14 height 14
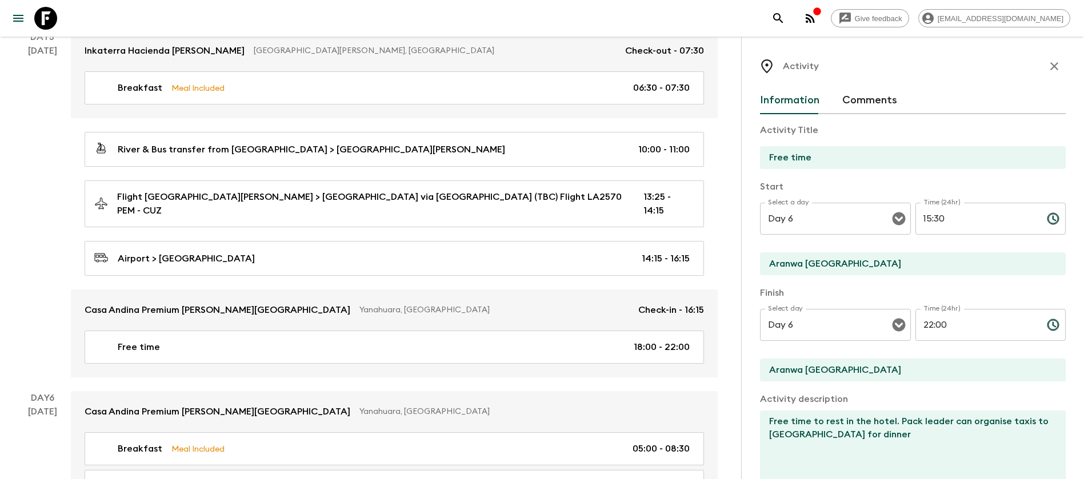
click at [1047, 63] on icon "button" at bounding box center [1054, 66] width 14 height 14
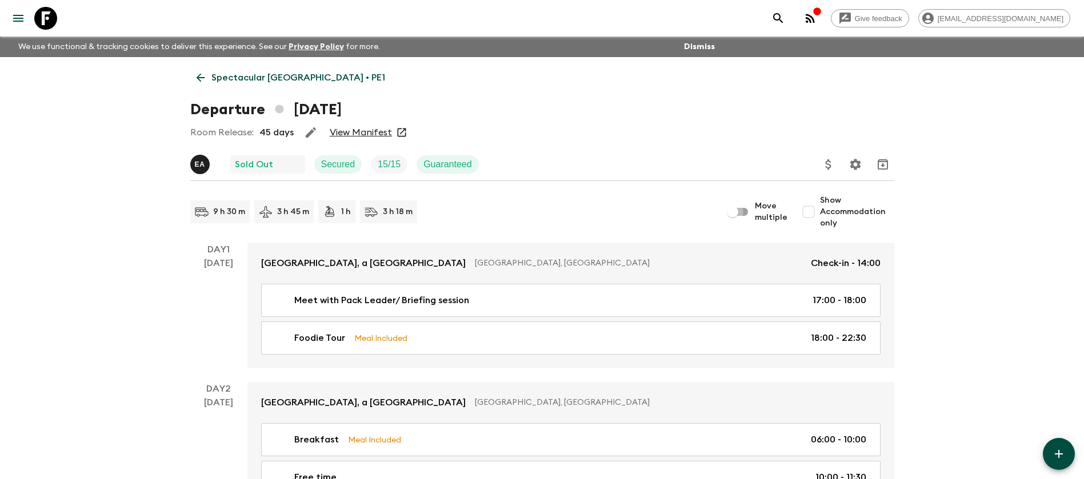
click at [745, 213] on input "Move multiple" at bounding box center [732, 212] width 65 height 22
checkbox input "true"
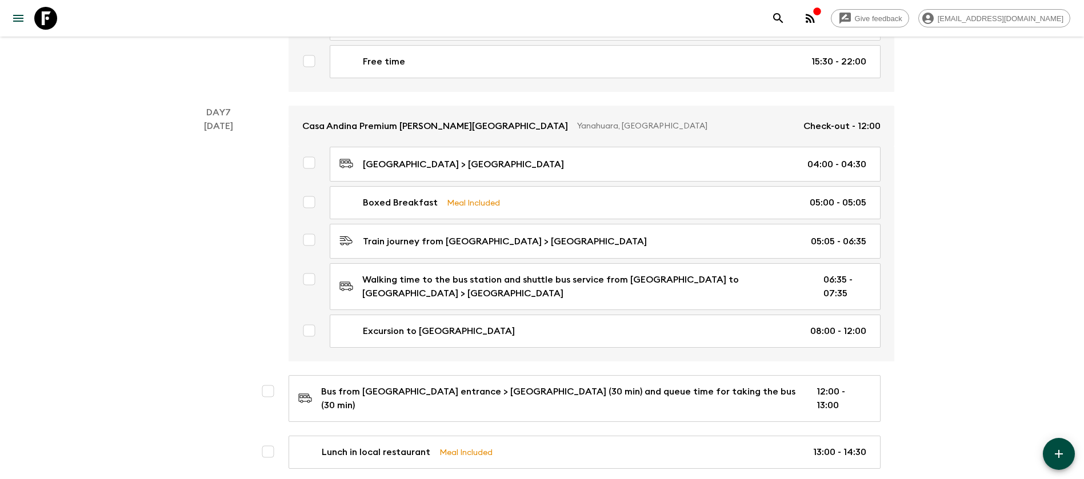
scroll to position [1457, 0]
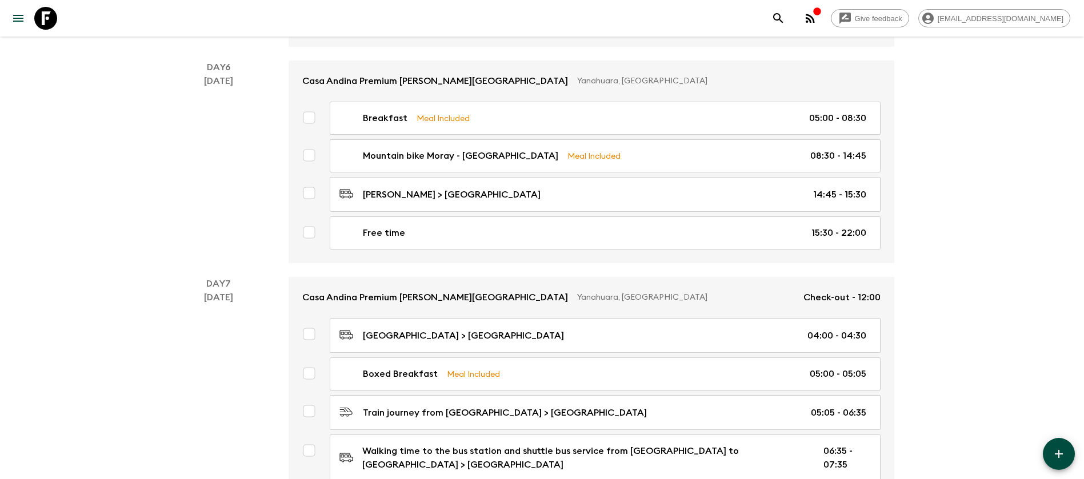
click at [311, 323] on input "checkbox" at bounding box center [309, 334] width 23 height 23
checkbox input "true"
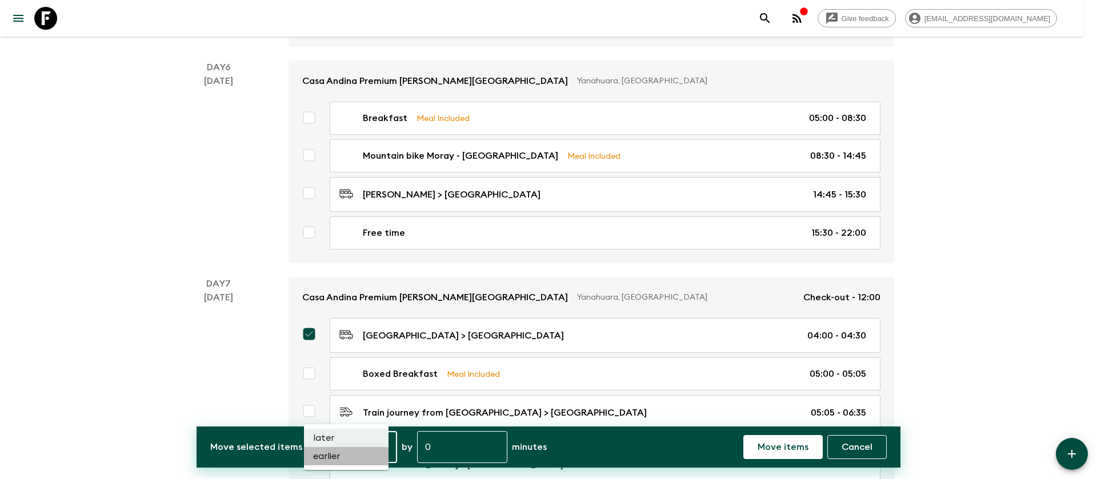
click at [346, 454] on li "earlier" at bounding box center [346, 456] width 85 height 18
type input "EARLIER"
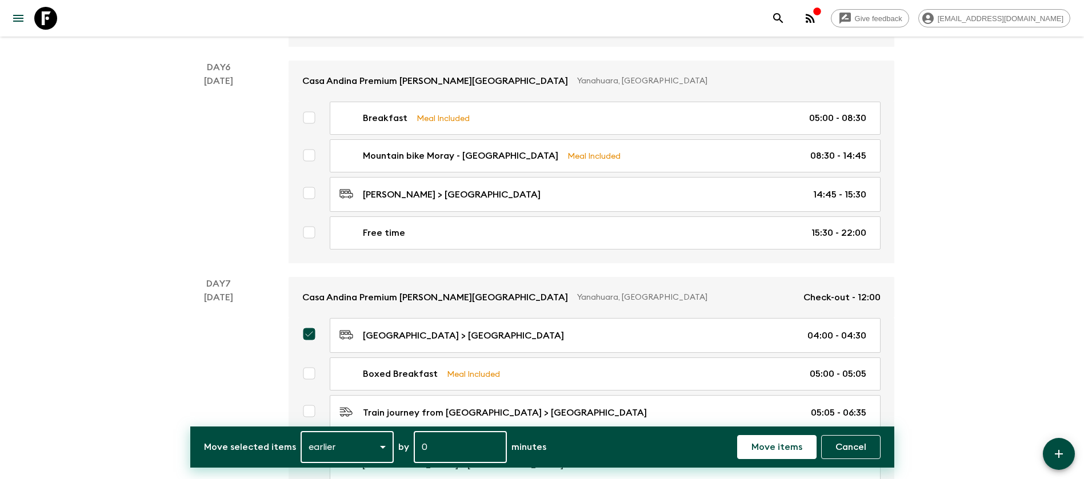
click at [449, 451] on input "0" at bounding box center [460, 447] width 93 height 32
click at [851, 442] on p "Cancel" at bounding box center [850, 448] width 31 height 14
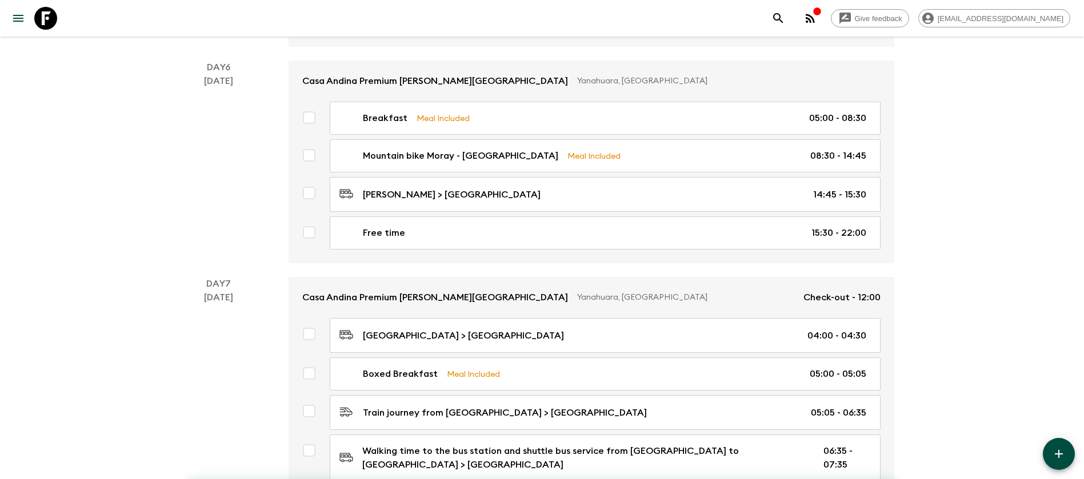
checkbox input "false"
click at [1062, 447] on icon "button" at bounding box center [1059, 454] width 14 height 14
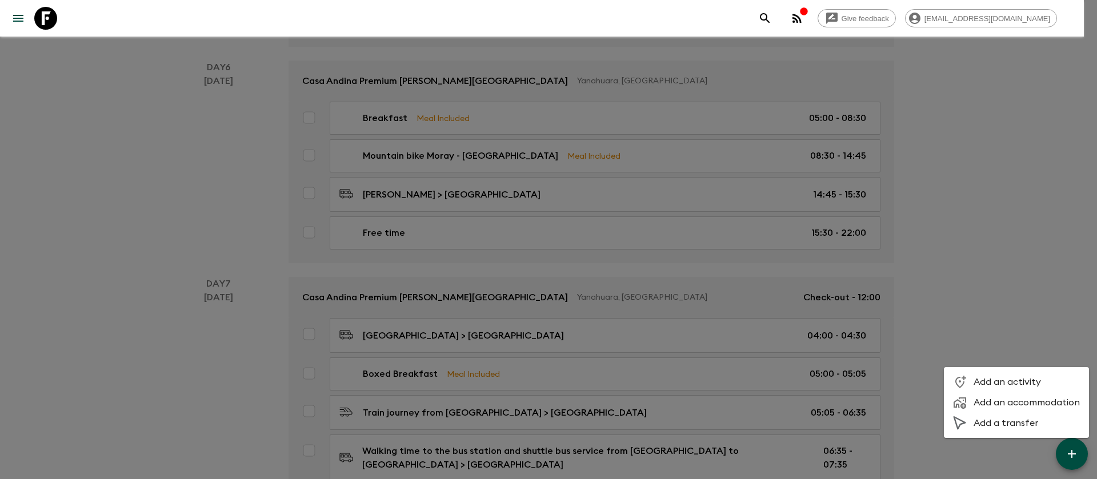
click at [1022, 271] on div at bounding box center [548, 239] width 1097 height 479
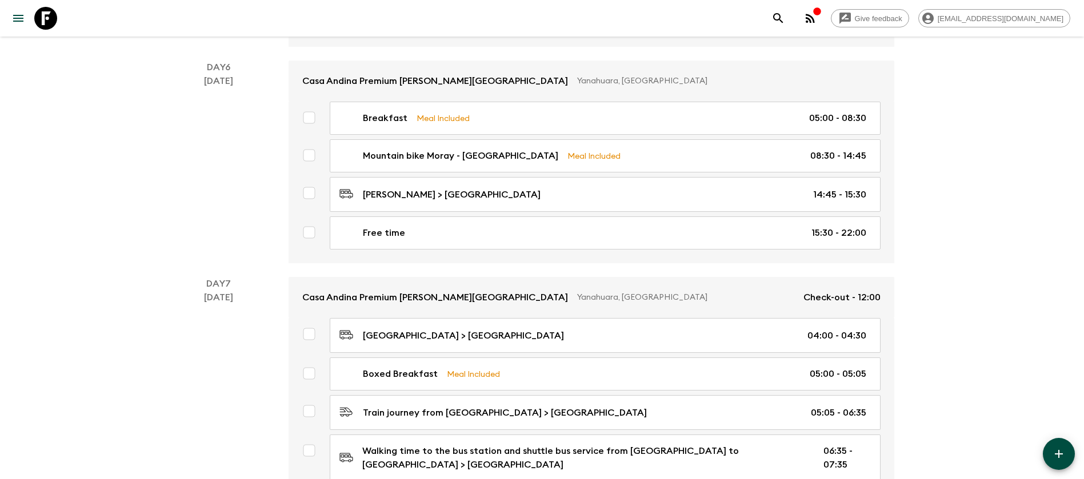
click at [248, 168] on div "Casa Andina Premium [PERSON_NAME][GEOGRAPHIC_DATA] & [GEOGRAPHIC_DATA], [GEOGRA…" at bounding box center [570, 162] width 647 height 203
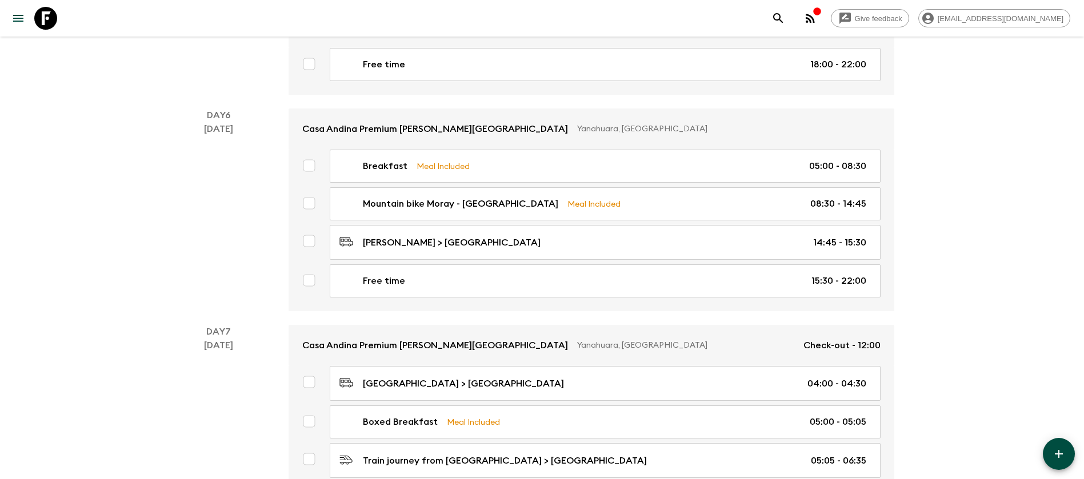
scroll to position [1372, 0]
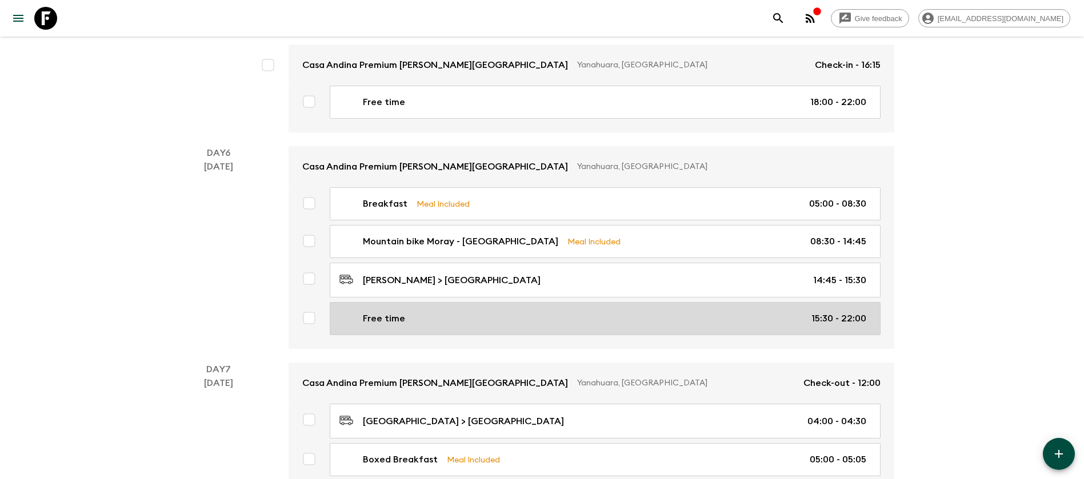
click at [430, 312] on div "Free time 15:30 - 22:00" at bounding box center [602, 319] width 527 height 14
checkbox input "true"
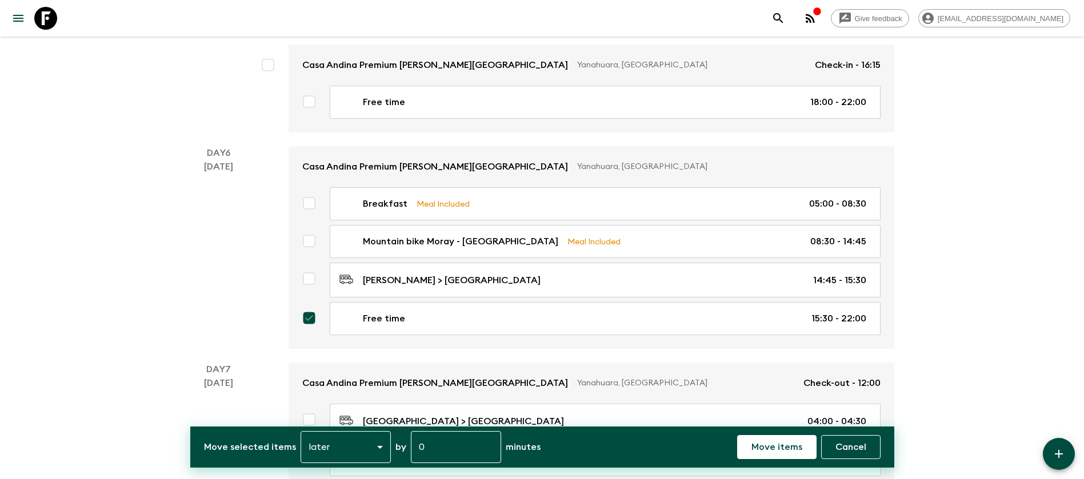
click at [1057, 453] on icon "button" at bounding box center [1059, 454] width 14 height 14
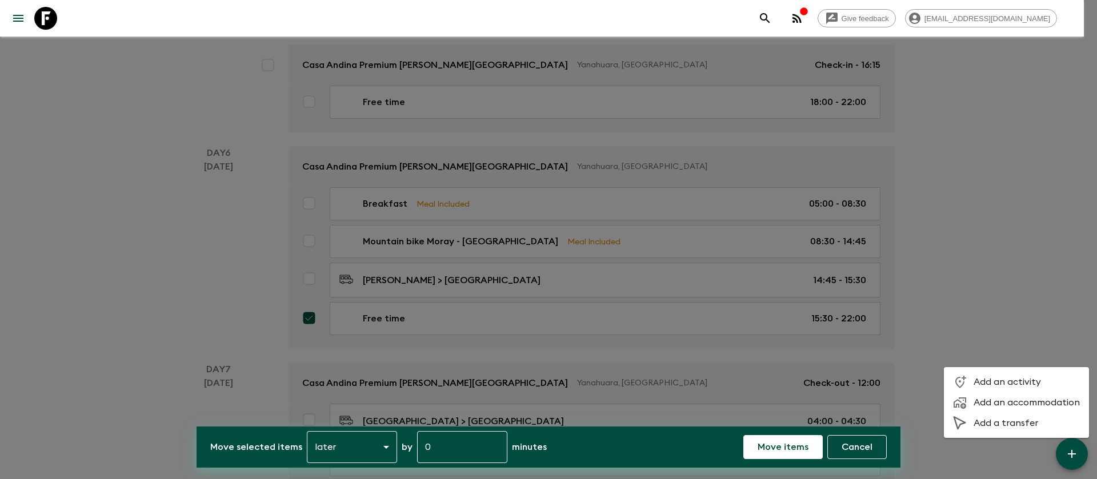
click at [1014, 425] on span "Add a transfer" at bounding box center [1027, 423] width 106 height 11
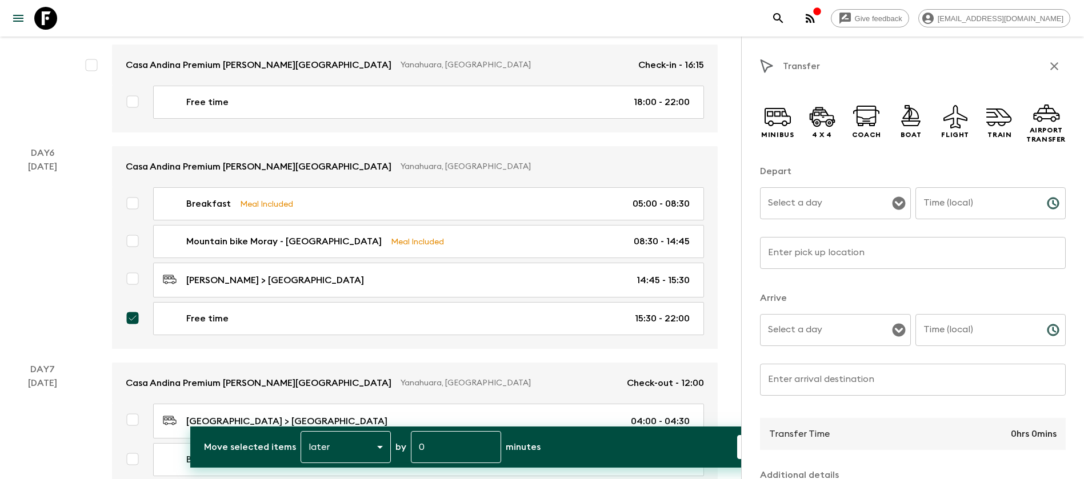
click at [896, 202] on icon "Open" at bounding box center [899, 204] width 14 height 14
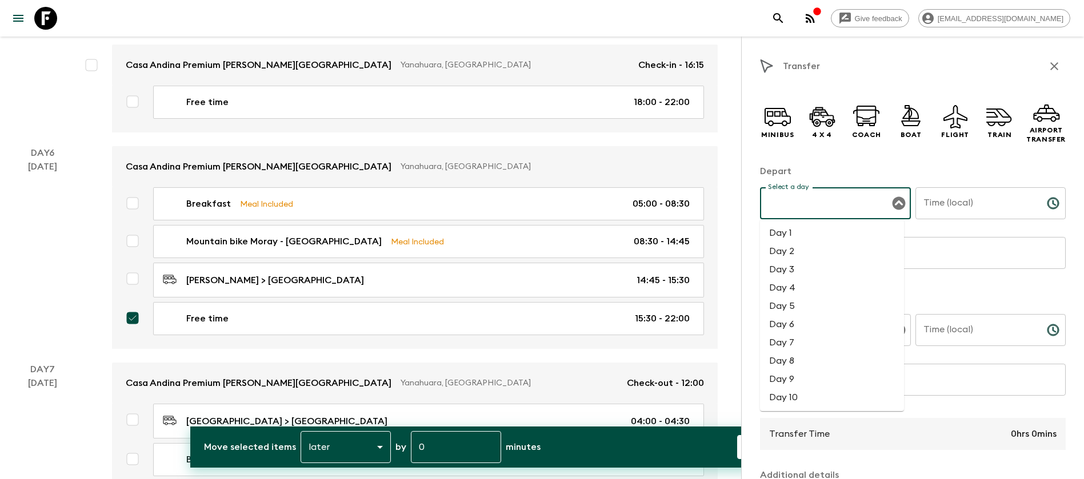
click at [821, 324] on li "Day 6" at bounding box center [832, 324] width 144 height 18
type input "Day 6"
click at [987, 210] on input "Time (local)" at bounding box center [976, 203] width 122 height 32
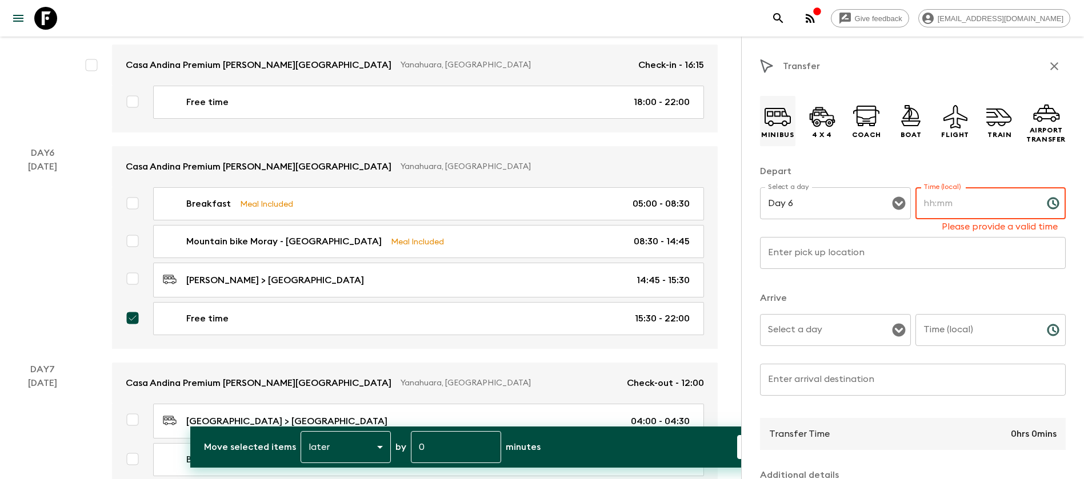
click at [774, 117] on icon at bounding box center [777, 116] width 27 height 27
click at [957, 206] on input "Time (local)" at bounding box center [976, 203] width 122 height 32
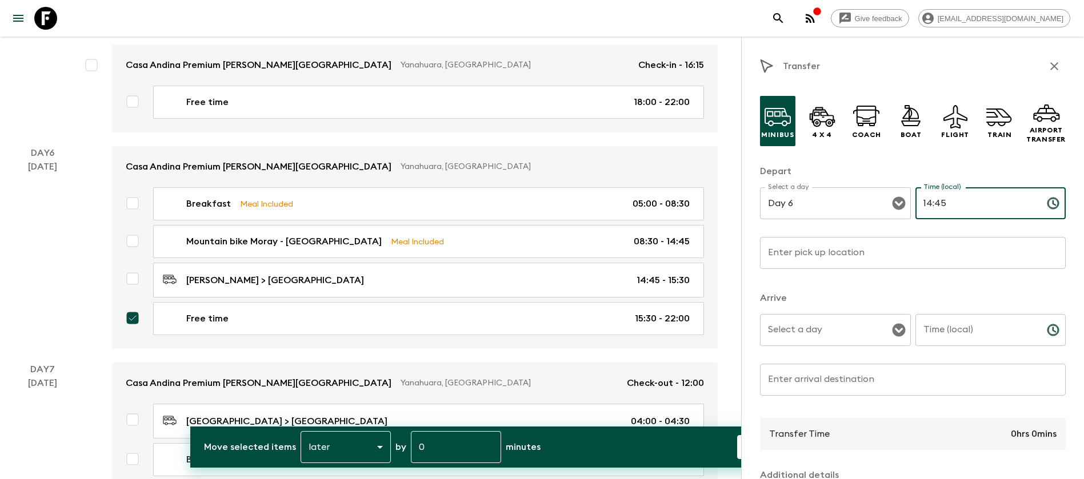
type input "14:45"
click at [949, 331] on input "Time (local)" at bounding box center [976, 330] width 122 height 32
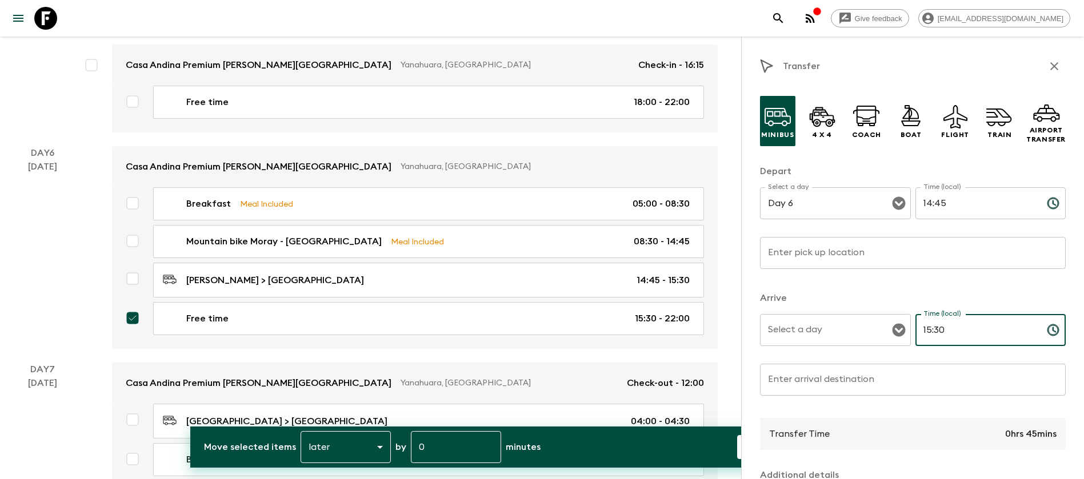
type input "15:30"
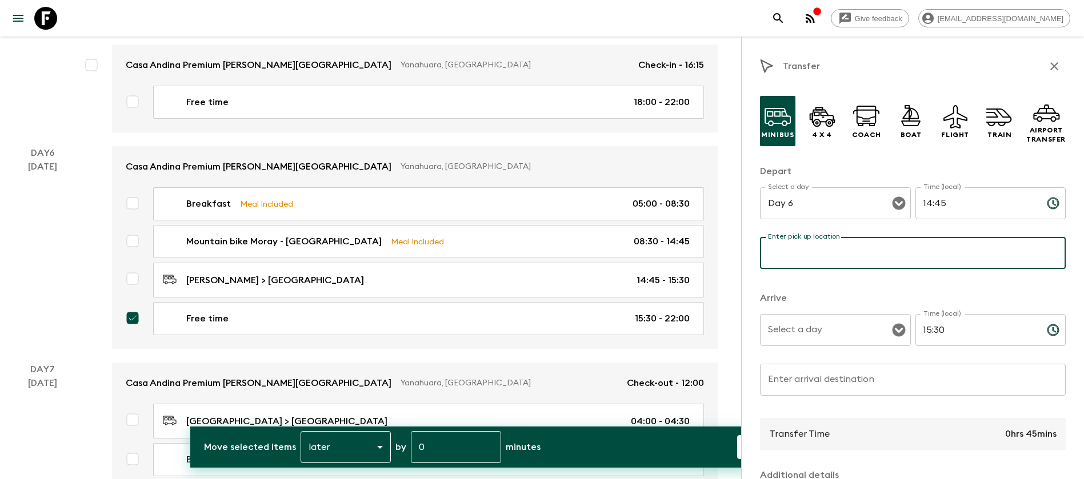
click at [901, 250] on input "Enter pick up location" at bounding box center [913, 253] width 306 height 32
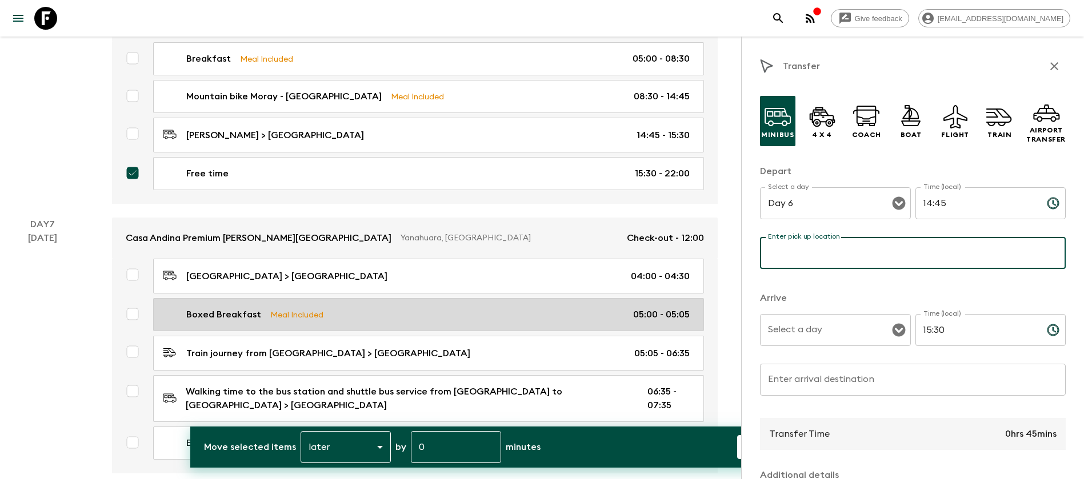
scroll to position [1543, 0]
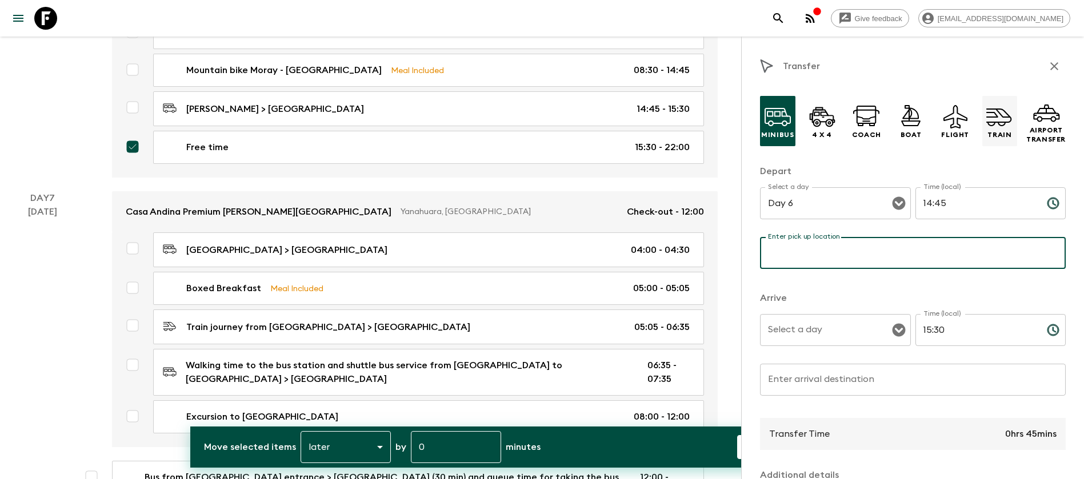
click at [989, 119] on icon at bounding box center [999, 116] width 27 height 27
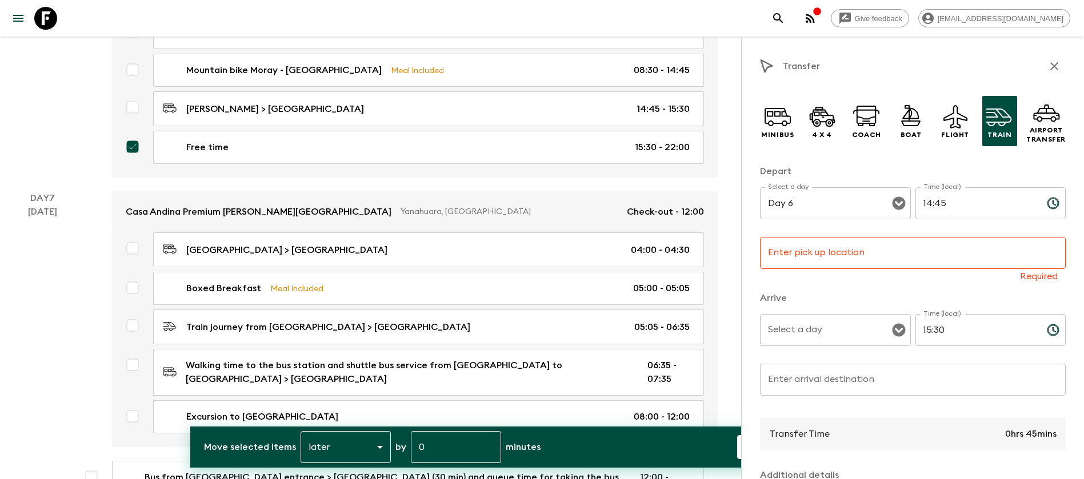
click at [962, 209] on input "14:45" at bounding box center [976, 203] width 122 height 32
drag, startPoint x: 962, startPoint y: 209, endPoint x: 865, endPoint y: 210, distance: 97.7
click at [865, 210] on div "Select a day Day 6 Select a day ​ Time (local) 14:45 Time (local) ​" at bounding box center [913, 209] width 306 height 45
click at [895, 254] on input "Enter pick up location" at bounding box center [913, 253] width 306 height 32
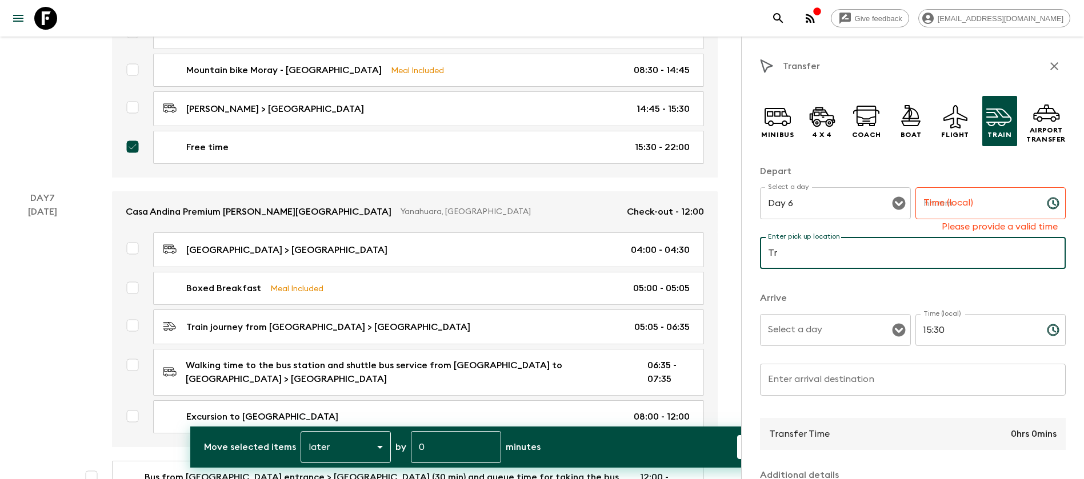
type input "T"
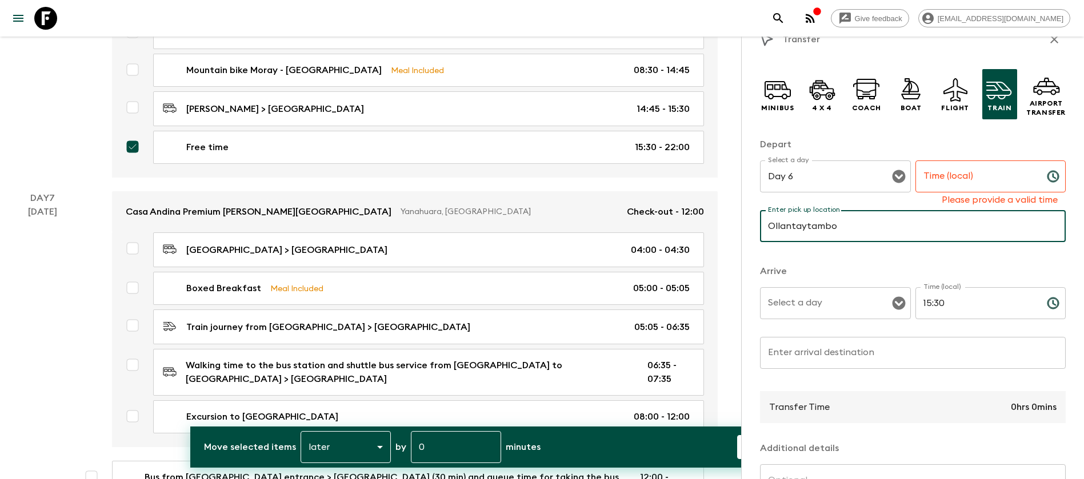
scroll to position [0, 0]
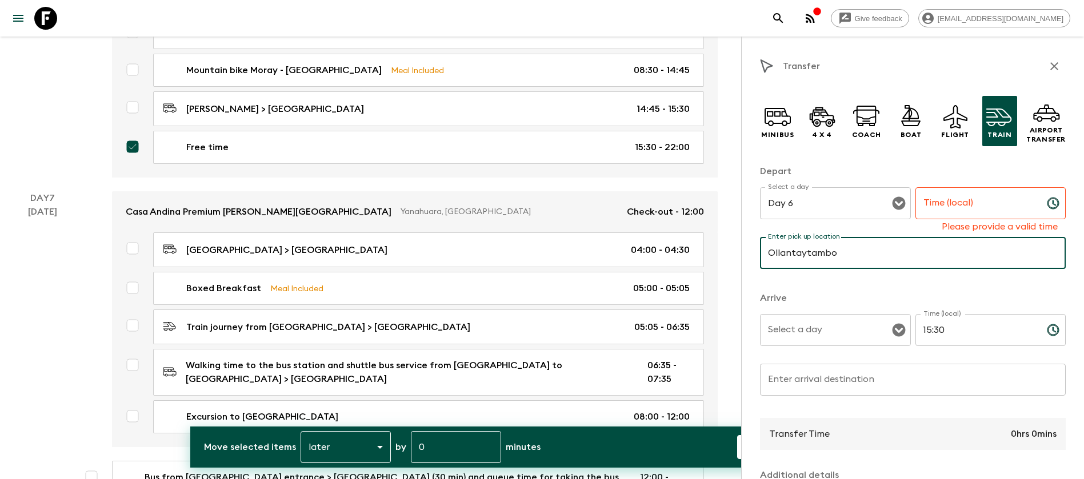
type input "Ollantaytambo"
click at [1047, 62] on icon "button" at bounding box center [1054, 66] width 14 height 14
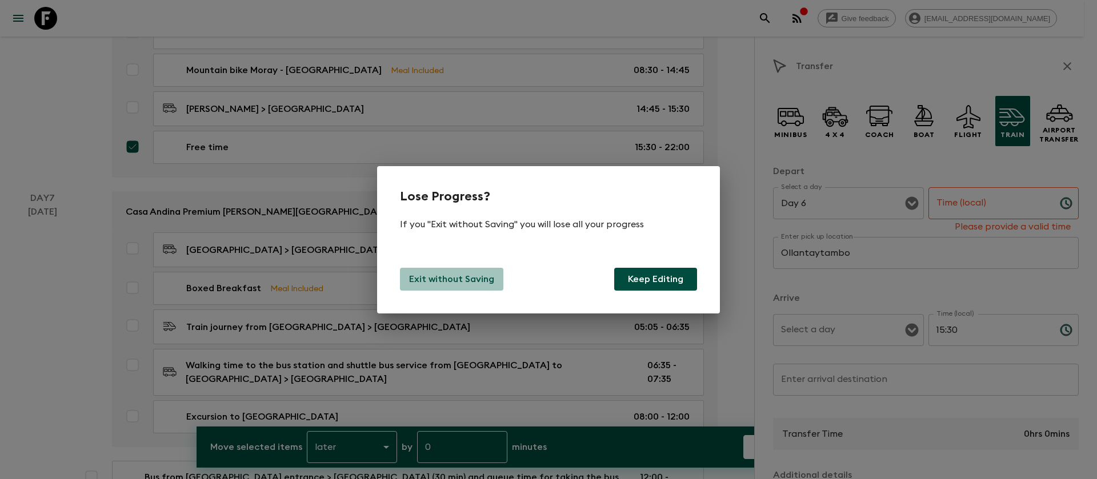
click at [454, 282] on p "Exit without Saving" at bounding box center [451, 280] width 85 height 14
